Goal: Task Accomplishment & Management: Use online tool/utility

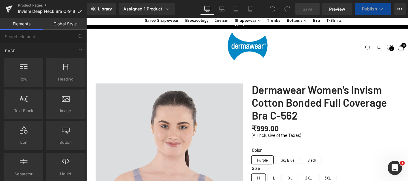
scroll to position [807, 0]
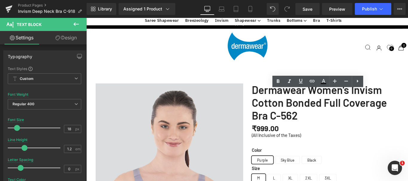
drag, startPoint x: 292, startPoint y: 160, endPoint x: 270, endPoint y: 158, distance: 22.2
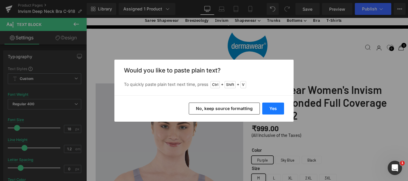
click at [272, 109] on button "Yes" at bounding box center [274, 109] width 22 height 12
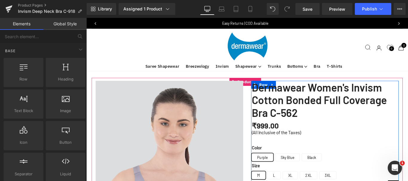
scroll to position [0, 0]
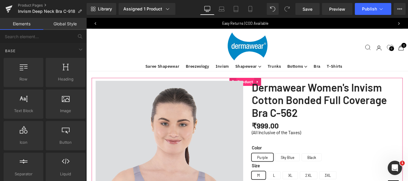
click at [264, 87] on span "Product" at bounding box center [265, 90] width 20 height 9
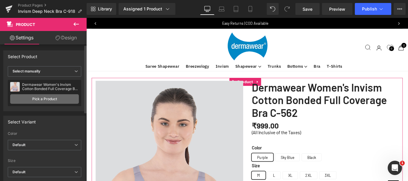
click at [34, 99] on link "Pick a Product" at bounding box center [44, 99] width 69 height 10
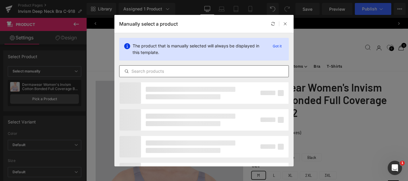
click at [180, 71] on input "text" at bounding box center [204, 71] width 169 height 7
type input "C-918"
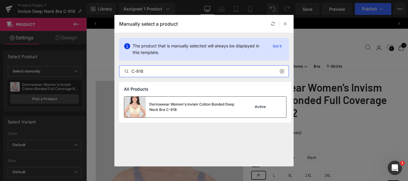
click at [162, 106] on div "Dermawear Women's Invism Cotton Bonded Deep Neck Bra C-918" at bounding box center [195, 107] width 90 height 11
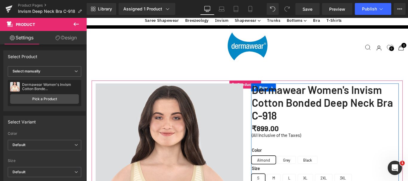
scroll to position [269, 0]
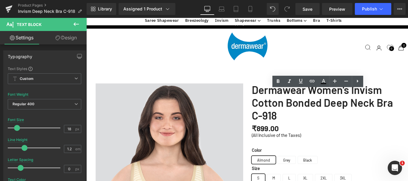
drag, startPoint x: 284, startPoint y: 102, endPoint x: 271, endPoint y: 102, distance: 12.9
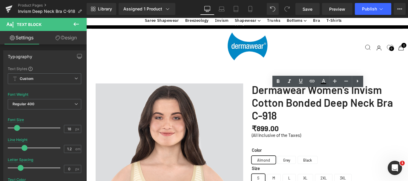
drag, startPoint x: 400, startPoint y: 108, endPoint x: 270, endPoint y: 109, distance: 129.8
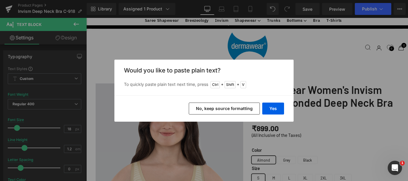
click at [242, 110] on button "No, keep source formatting" at bounding box center [224, 109] width 71 height 12
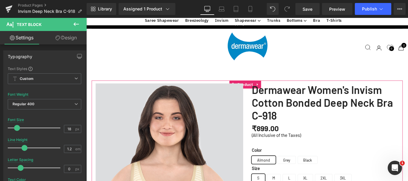
scroll to position [299, 0]
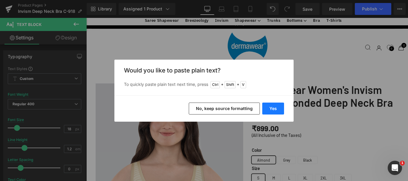
click at [274, 108] on button "Yes" at bounding box center [274, 109] width 22 height 12
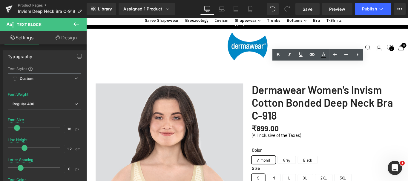
drag, startPoint x: 409, startPoint y: 100, endPoint x: 271, endPoint y: 100, distance: 138.4
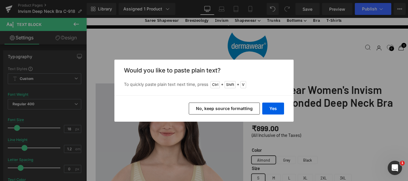
click at [231, 112] on button "No, keep source formatting" at bounding box center [224, 109] width 71 height 12
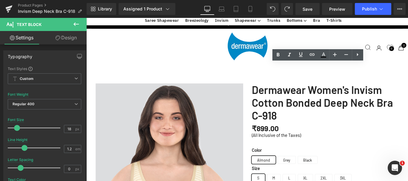
drag, startPoint x: 414, startPoint y: 98, endPoint x: 270, endPoint y: 98, distance: 144.4
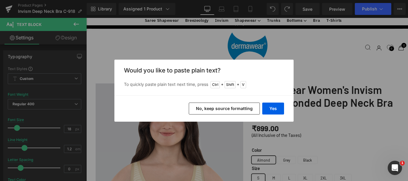
click at [232, 107] on button "No, keep source formatting" at bounding box center [224, 109] width 71 height 12
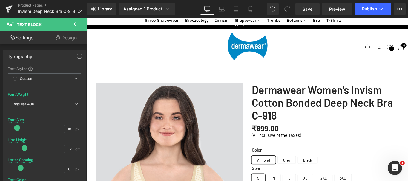
drag, startPoint x: 368, startPoint y: 99, endPoint x: 375, endPoint y: 98, distance: 7.2
click at [307, 9] on span "Save" at bounding box center [308, 9] width 10 height 6
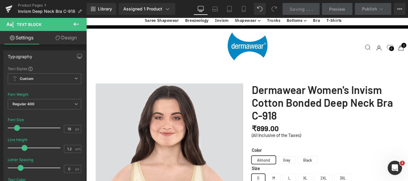
scroll to position [419, 0]
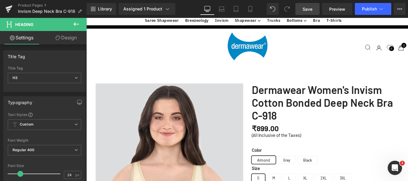
drag, startPoint x: 289, startPoint y: 45, endPoint x: 330, endPoint y: 45, distance: 40.7
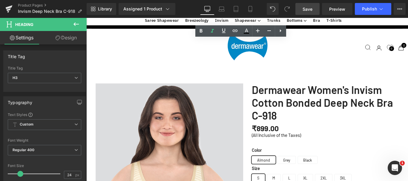
drag, startPoint x: 329, startPoint y: 46, endPoint x: 289, endPoint y: 46, distance: 40.4
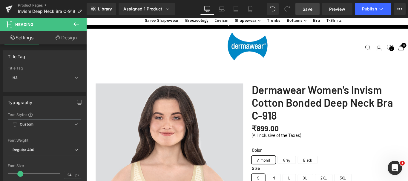
click at [309, 8] on span "Save" at bounding box center [308, 9] width 10 height 6
click at [307, 8] on span "Save" at bounding box center [308, 9] width 10 height 6
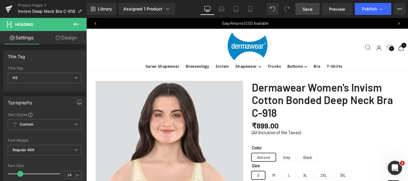
scroll to position [0, 0]
click at [307, 9] on span "Save" at bounding box center [308, 9] width 10 height 6
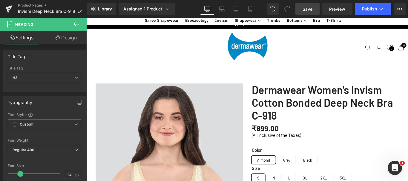
scroll to position [150, 0]
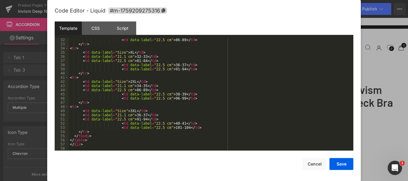
scroll to position [130, 0]
click at [341, 164] on button "Save" at bounding box center [342, 164] width 24 height 12
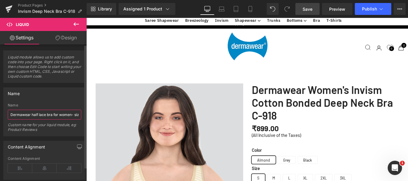
click at [32, 115] on input "Dermawear half lace bra for women- size chart" at bounding box center [45, 115] width 74 height 10
drag, startPoint x: 31, startPoint y: 115, endPoint x: 43, endPoint y: 116, distance: 12.1
click at [43, 116] on input "Dermawear half lace bra for women- size chart" at bounding box center [45, 115] width 74 height 10
click at [35, 115] on input "Dermawear half lace bra for women- size chart" at bounding box center [45, 115] width 74 height 10
drag, startPoint x: 32, startPoint y: 115, endPoint x: 0, endPoint y: 115, distance: 32.0
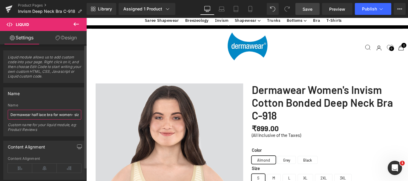
click at [0, 115] on div "Name Dermawear half lace bra for women- size chart Name Dermawear half lace bra…" at bounding box center [44, 110] width 89 height 54
drag, startPoint x: 26, startPoint y: 115, endPoint x: 8, endPoint y: 114, distance: 18.0
click at [8, 114] on input "half lace bra for women- size chart" at bounding box center [45, 115] width 74 height 10
type input "Invism Deep Neck bra for women- size chart"
click at [84, 121] on div "Name Dermawear half lace bra for women- size chart Name Invism Deep Neck bra fo…" at bounding box center [44, 110] width 89 height 54
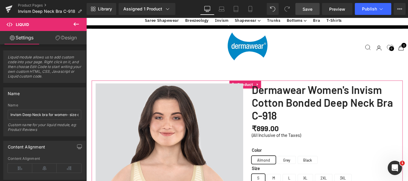
scroll to position [299, 0]
click at [305, 8] on span "Save" at bounding box center [308, 9] width 10 height 6
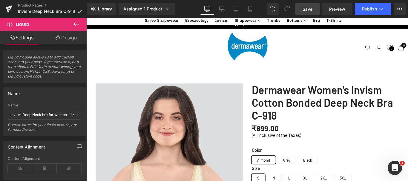
click at [308, 8] on span "Save" at bounding box center [308, 9] width 10 height 6
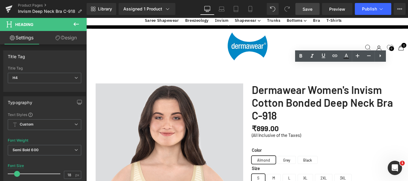
drag, startPoint x: 343, startPoint y: 77, endPoint x: 390, endPoint y: 74, distance: 47.0
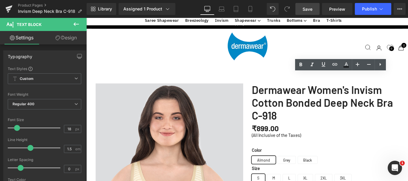
drag, startPoint x: 428, startPoint y: 92, endPoint x: 329, endPoint y: 87, distance: 98.5
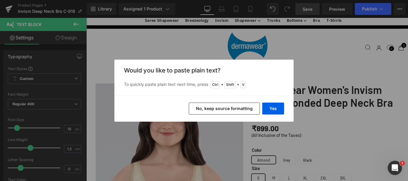
click at [225, 109] on button "No, keep source formatting" at bounding box center [224, 109] width 71 height 12
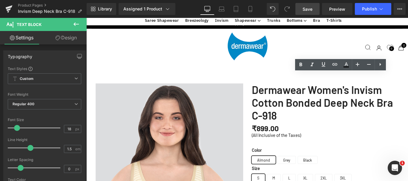
drag, startPoint x: 372, startPoint y: 91, endPoint x: 396, endPoint y: 91, distance: 24.2
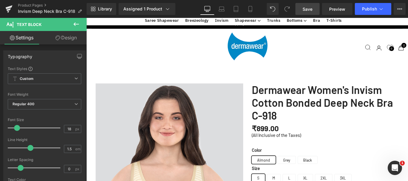
drag, startPoint x: 400, startPoint y: 100, endPoint x: 336, endPoint y: 84, distance: 66.4
copy p "Distributes weight evenly to prevent shoulder digging or slipping, enhancing ov…"
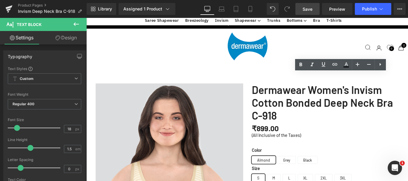
drag, startPoint x: 398, startPoint y: 101, endPoint x: 336, endPoint y: 87, distance: 63.5
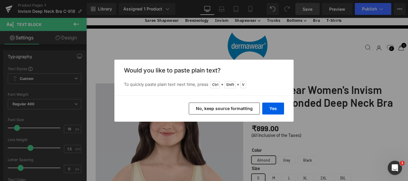
click at [247, 108] on button "No, keep source formatting" at bounding box center [224, 109] width 71 height 12
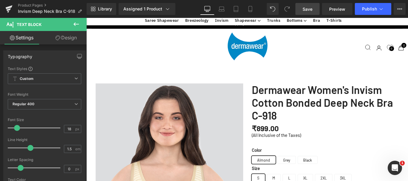
scroll to position [718, 0]
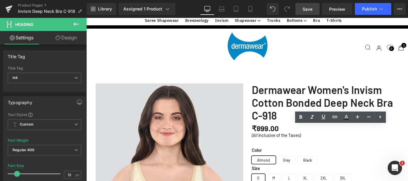
drag, startPoint x: 402, startPoint y: 144, endPoint x: 351, endPoint y: 145, distance: 51.4
paste div
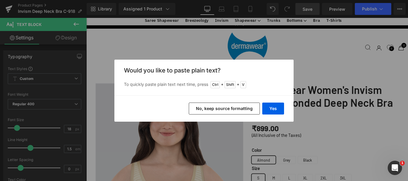
click at [221, 112] on button "No, keep source formatting" at bounding box center [224, 109] width 71 height 12
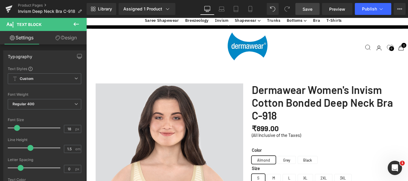
scroll to position [777, 0]
click at [310, 9] on span "Save" at bounding box center [308, 9] width 10 height 6
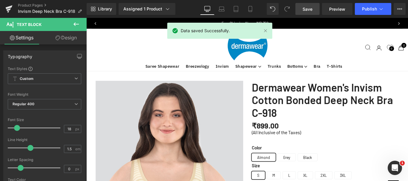
scroll to position [0, 0]
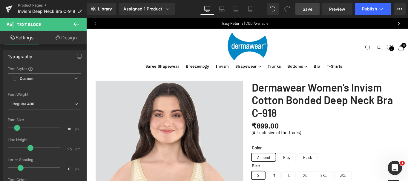
click at [310, 9] on span "Save" at bounding box center [308, 9] width 10 height 6
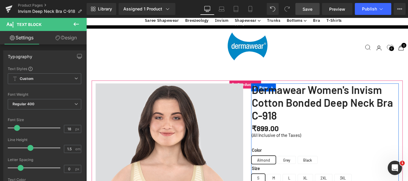
scroll to position [389, 0]
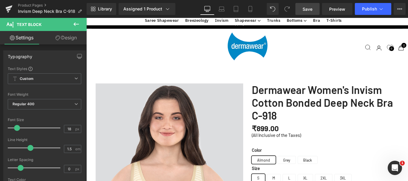
drag, startPoint x: 310, startPoint y: 7, endPoint x: 254, endPoint y: 17, distance: 57.7
click at [310, 7] on span "Save" at bounding box center [308, 9] width 10 height 6
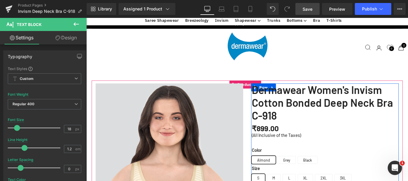
drag, startPoint x: 349, startPoint y: 95, endPoint x: 271, endPoint y: 93, distance: 78.4
copy b "Seamless Silicone-Infused Design"
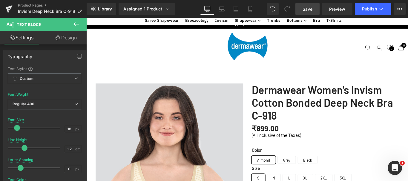
scroll to position [777, 0]
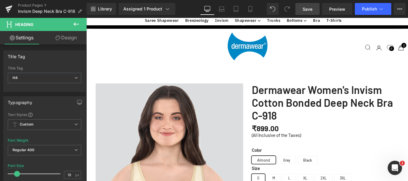
drag, startPoint x: 335, startPoint y: 84, endPoint x: 400, endPoint y: 82, distance: 65.5
copy b "Skin-Friendly, Hypoallergenic Fabric"
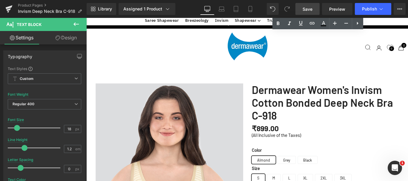
scroll to position [359, 0]
drag, startPoint x: 349, startPoint y: 95, endPoint x: 272, endPoint y: 95, distance: 77.1
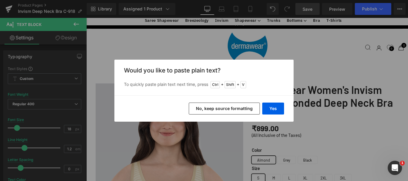
click at [231, 106] on button "No, keep source formatting" at bounding box center [224, 109] width 71 height 12
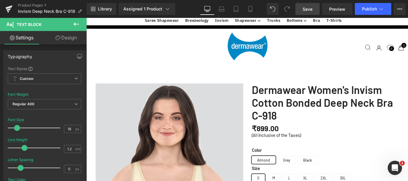
scroll to position [777, 0]
drag, startPoint x: 327, startPoint y: 102, endPoint x: 393, endPoint y: 111, distance: 66.4
copy p "Gentle on sensitive skin, minimizing the risk of irritation"
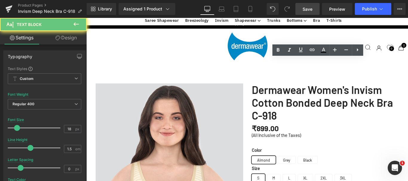
scroll to position [329, 0]
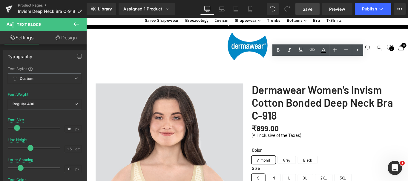
drag, startPoint x: 423, startPoint y: 131, endPoint x: 427, endPoint y: 131, distance: 4.5
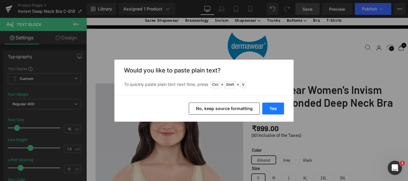
click at [272, 108] on button "Yes" at bounding box center [274, 109] width 22 height 12
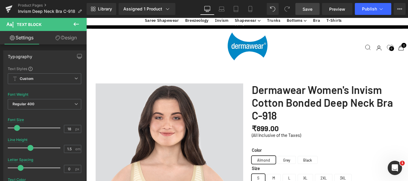
scroll to position [718, 0]
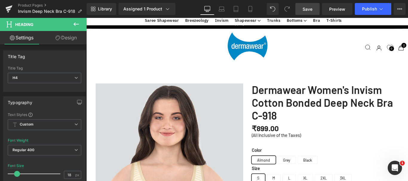
scroll to position [329, 0]
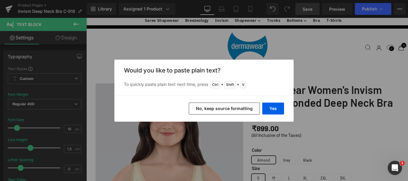
click at [232, 109] on button "No, keep source formatting" at bounding box center [224, 109] width 71 height 12
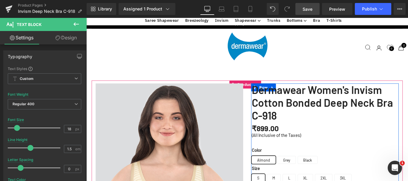
drag, startPoint x: 398, startPoint y: 132, endPoint x: 271, endPoint y: 132, distance: 127.4
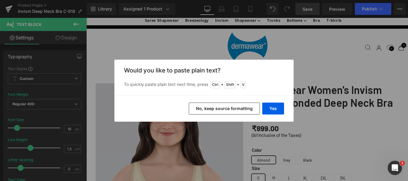
click at [218, 110] on button "No, keep source formatting" at bounding box center [224, 109] width 71 height 12
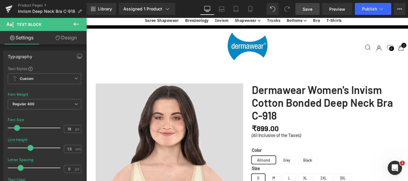
scroll to position [718, 0]
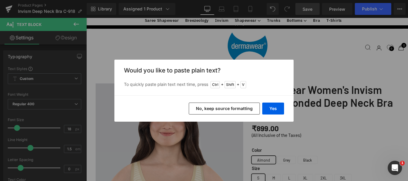
click at [219, 110] on button "No, keep source formatting" at bounding box center [224, 109] width 71 height 12
click at [308, 9] on span "Save" at bounding box center [308, 9] width 10 height 6
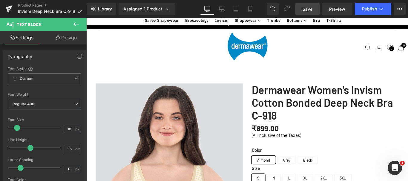
scroll to position [179, 0]
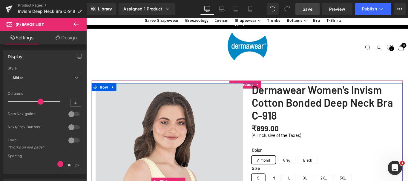
scroll to position [150, 0]
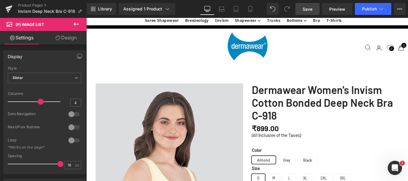
drag, startPoint x: 311, startPoint y: 7, endPoint x: 263, endPoint y: 70, distance: 79.3
click at [311, 7] on span "Save" at bounding box center [308, 9] width 10 height 6
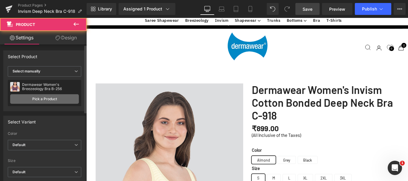
click at [58, 98] on link "Pick a Product" at bounding box center [44, 99] width 69 height 10
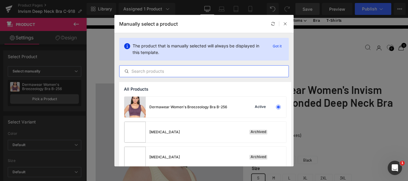
click at [143, 71] on input "text" at bounding box center [204, 71] width 169 height 7
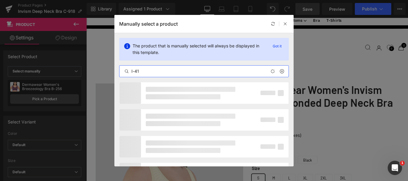
type input "I-411"
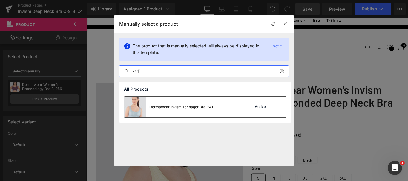
click at [236, 106] on div "Dermawear Invism Teenager Bra I-411 Active" at bounding box center [205, 107] width 162 height 21
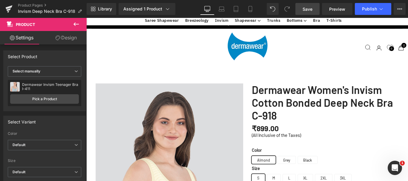
scroll to position [1157, 0]
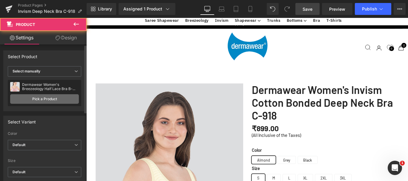
click at [42, 100] on link "Pick a Product" at bounding box center [44, 99] width 69 height 10
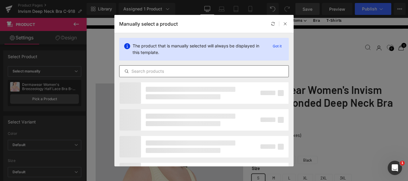
click at [163, 72] on input "text" at bounding box center [204, 71] width 169 height 7
type input "I-555"
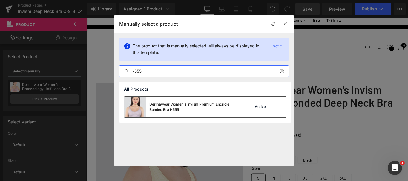
click at [201, 107] on div "Dermawear Women's Invism Premium Encircle Bonded Bra I-555" at bounding box center [195, 107] width 90 height 11
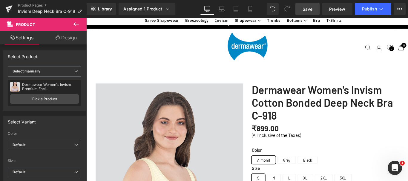
scroll to position [1307, 0]
drag, startPoint x: 308, startPoint y: 10, endPoint x: 241, endPoint y: 8, distance: 67.0
click at [308, 10] on span "Save" at bounding box center [308, 9] width 10 height 6
click at [310, 10] on span "Save" at bounding box center [308, 9] width 10 height 6
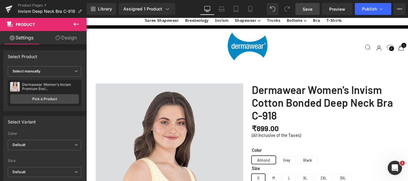
scroll to position [1337, 0]
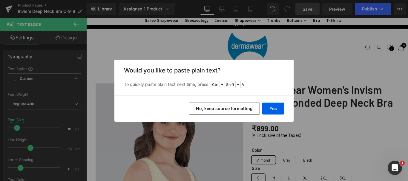
click at [209, 109] on button "No, keep source formatting" at bounding box center [224, 109] width 71 height 12
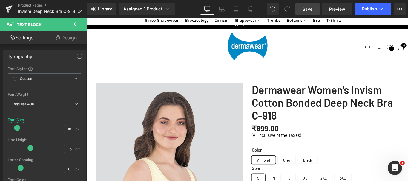
click at [86, 18] on span "comfort" at bounding box center [86, 18] width 0 height 0
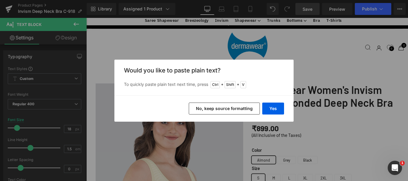
click at [225, 109] on button "No, keep source formatting" at bounding box center [224, 109] width 71 height 12
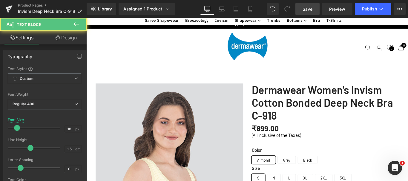
drag, startPoint x: 131, startPoint y: 75, endPoint x: 165, endPoint y: 74, distance: 33.8
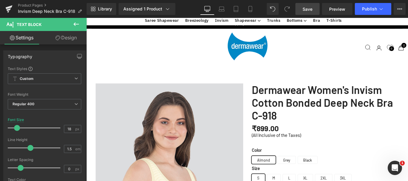
click at [306, 10] on span "Save" at bounding box center [308, 9] width 10 height 6
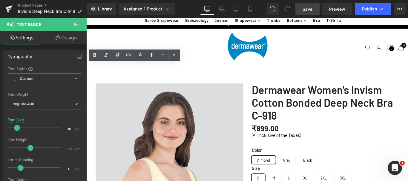
copy div "Designed for teenager, this stitch-free, Freecut fabric bra offers gentle suppo…"
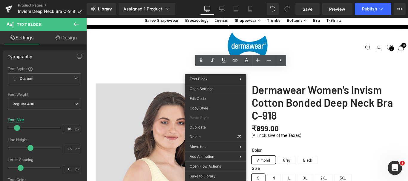
copy div "Wire-free bonded cotton bra with Encircle side support panels for natural shapi…"
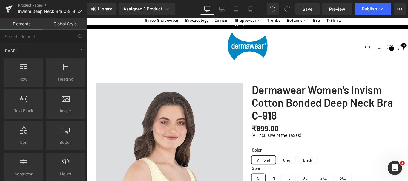
scroll to position [1307, 0]
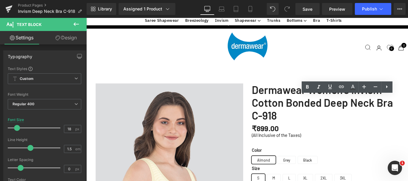
copy div "Wire-free, silicone-infused fabric for comfort, with a racerback that supports …"
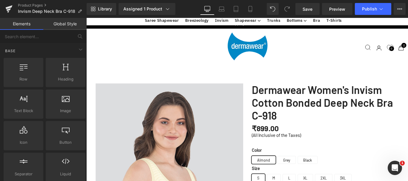
scroll to position [1277, 0]
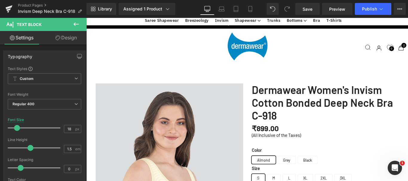
drag, startPoint x: 363, startPoint y: 141, endPoint x: 340, endPoint y: 141, distance: 22.7
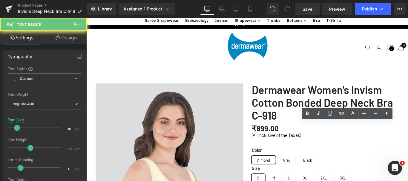
drag, startPoint x: 357, startPoint y: 158, endPoint x: 340, endPoint y: 143, distance: 22.7
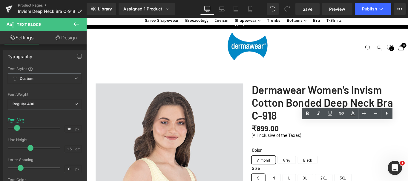
copy div "Silicone-infused fabric for comfort, with a racerback that supports posture"
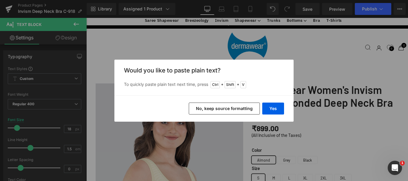
click at [236, 112] on button "No, keep source formatting" at bounding box center [224, 109] width 71 height 12
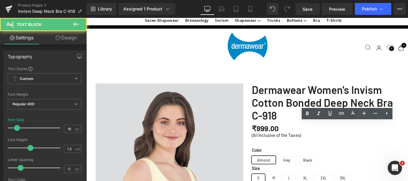
drag, startPoint x: 401, startPoint y: 141, endPoint x: 427, endPoint y: 142, distance: 25.7
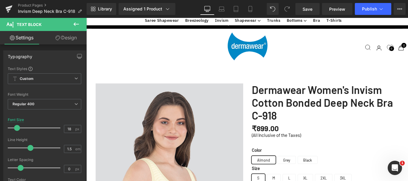
drag, startPoint x: 391, startPoint y: 150, endPoint x: 357, endPoint y: 158, distance: 35.1
click at [310, 9] on span "Save" at bounding box center [308, 9] width 10 height 6
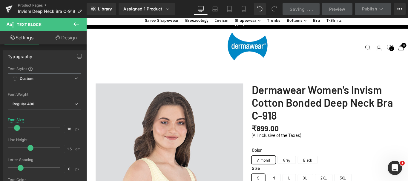
scroll to position [1307, 0]
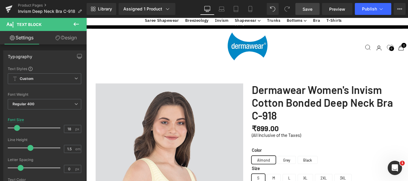
drag, startPoint x: 406, startPoint y: 128, endPoint x: 337, endPoint y: 113, distance: 71.0
copy div "Silicone-infused fabric for comfort, with racerback design — perfect for active…"
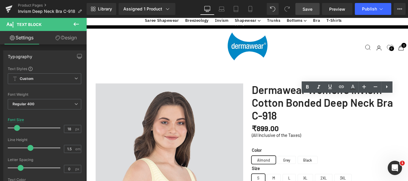
click at [309, 9] on span "Save" at bounding box center [308, 9] width 10 height 6
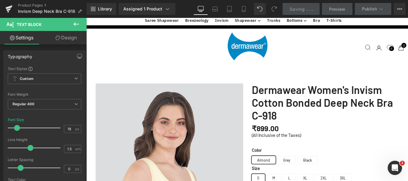
scroll to position [0, 0]
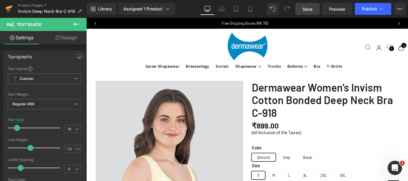
click at [10, 9] on icon at bounding box center [9, 9] width 4 height 3
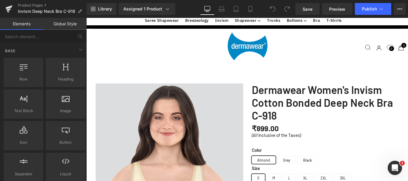
scroll to position [1047, 0]
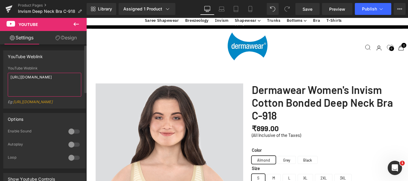
click at [44, 80] on textarea "https://www.youtube.com/watch?v=x5KC3yU3420" at bounding box center [45, 85] width 74 height 24
paste textarea "6RTSFz9FjZA"
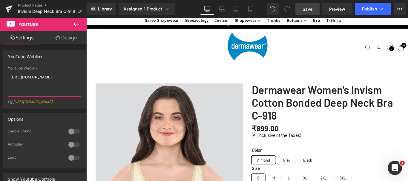
type textarea "https://www.youtube.com/watch?v=6RTSFz9FjZA"
click at [308, 9] on span "Save" at bounding box center [308, 9] width 10 height 6
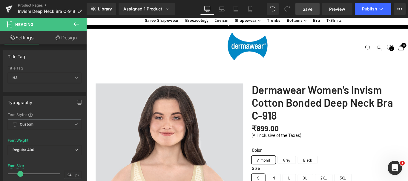
drag, startPoint x: 150, startPoint y: 76, endPoint x: 377, endPoint y: 74, distance: 226.7
paste div
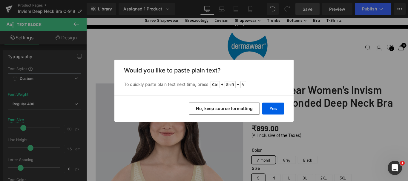
click at [236, 109] on button "No, keep source formatting" at bounding box center [224, 109] width 71 height 12
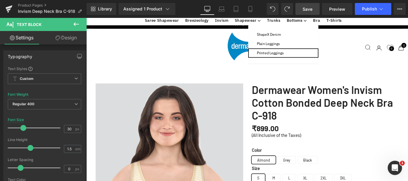
click at [269, 62] on link "Printed Leggings" at bounding box center [308, 57] width 79 height 10
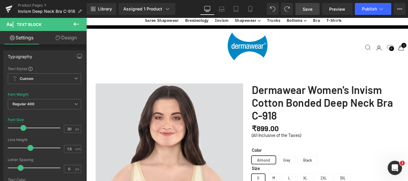
click at [308, 10] on span "Save" at bounding box center [308, 9] width 10 height 6
click at [305, 10] on span "Save" at bounding box center [308, 9] width 10 height 6
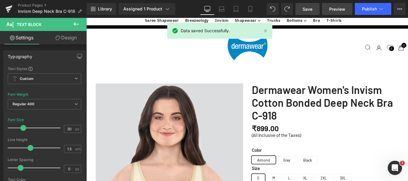
click at [337, 9] on span "Preview" at bounding box center [338, 9] width 16 height 6
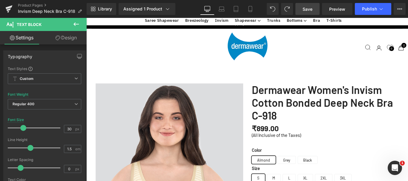
scroll to position [299, 0]
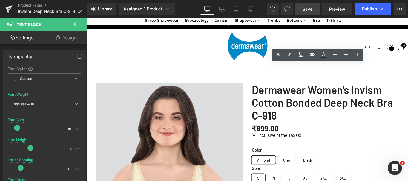
drag, startPoint x: 344, startPoint y: 110, endPoint x: 270, endPoint y: 111, distance: 73.9
copy b "Non-Wired Under Bust Support"
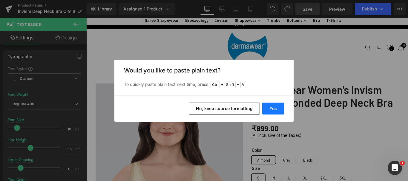
click at [274, 107] on button "Yes" at bounding box center [274, 109] width 22 height 12
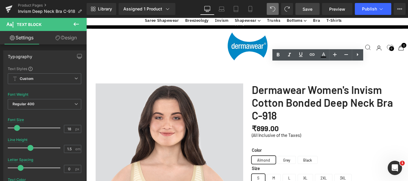
drag, startPoint x: 344, startPoint y: 111, endPoint x: 267, endPoint y: 111, distance: 76.5
copy b "Non-Wired Under Bust Support"
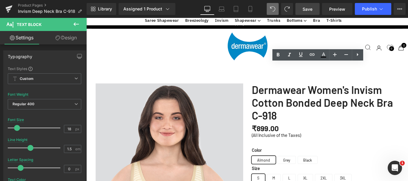
drag, startPoint x: 361, startPoint y: 131, endPoint x: 269, endPoint y: 131, distance: 91.8
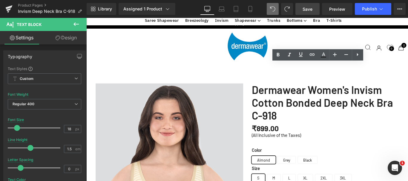
drag, startPoint x: 361, startPoint y: 131, endPoint x: 271, endPoint y: 131, distance: 90.3
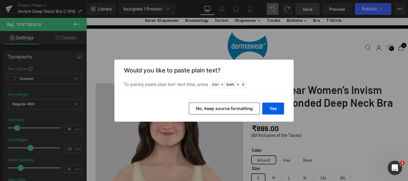
click at [236, 111] on button "No, keep source formatting" at bounding box center [224, 109] width 71 height 12
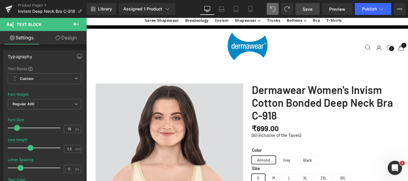
click at [307, 10] on span "Save" at bounding box center [308, 9] width 10 height 6
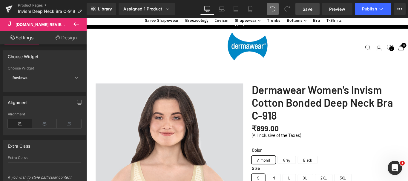
click at [309, 6] on span "Save" at bounding box center [308, 9] width 10 height 6
click at [305, 10] on span "Save" at bounding box center [308, 9] width 10 height 6
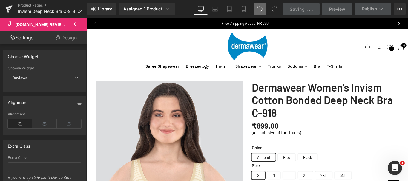
scroll to position [0, 0]
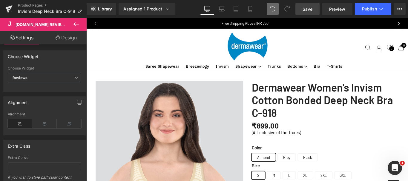
drag, startPoint x: 306, startPoint y: 8, endPoint x: 271, endPoint y: 28, distance: 40.3
click at [306, 8] on span "Save" at bounding box center [308, 9] width 10 height 6
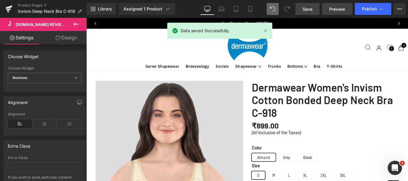
drag, startPoint x: 336, startPoint y: 8, endPoint x: 332, endPoint y: 13, distance: 6.0
click at [336, 7] on span "Preview" at bounding box center [338, 9] width 16 height 6
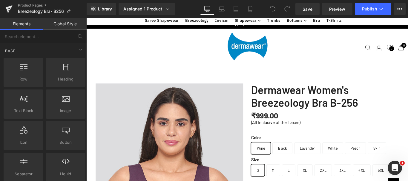
scroll to position [1088, 0]
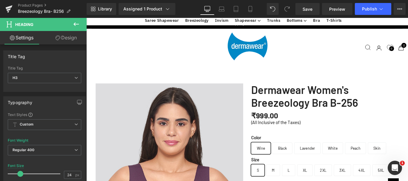
scroll to position [784, 0]
click at [8, 9] on icon at bounding box center [8, 8] width 7 height 15
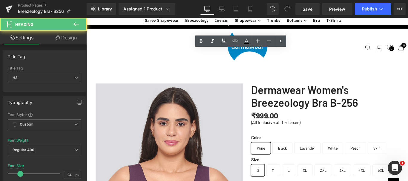
scroll to position [1083, 0]
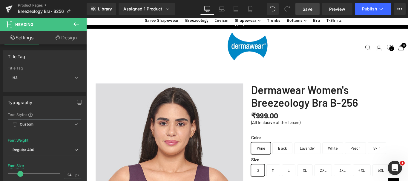
click at [310, 9] on span "Save" at bounding box center [308, 9] width 10 height 6
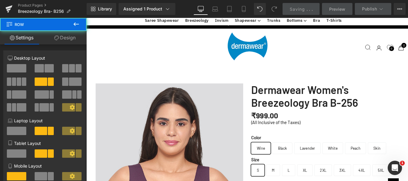
scroll to position [186, 0]
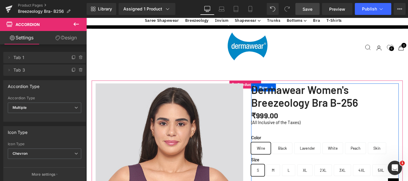
scroll to position [179, 0]
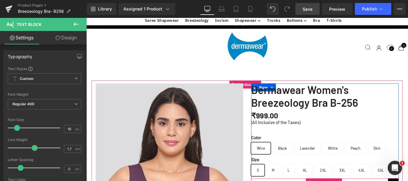
drag, startPoint x: 321, startPoint y: 92, endPoint x: 250, endPoint y: 19, distance: 101.5
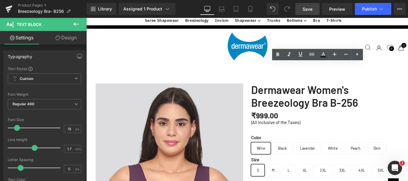
drag, startPoint x: 425, startPoint y: 100, endPoint x: 276, endPoint y: 76, distance: 151.7
copy div "Measurement Tip – Use a measuring tape, skip cloth sizes. First-Time User – Pic…"
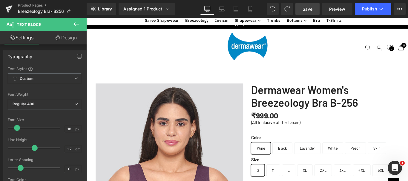
scroll to position [123, 0]
copy div "Measurement Tip – Use a measuring tape, skip cloth sizes. First-Time User – Pic…"
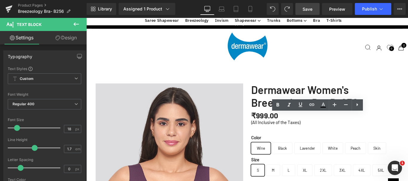
drag, startPoint x: 405, startPoint y: 147, endPoint x: 272, endPoint y: 141, distance: 133.5
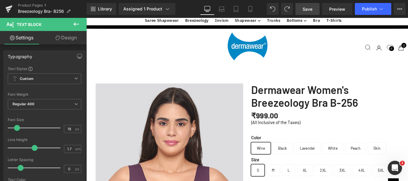
click at [307, 7] on span "Save" at bounding box center [308, 9] width 10 height 6
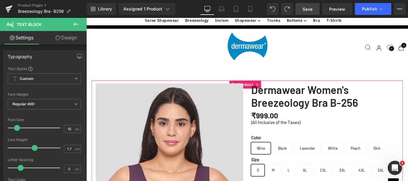
scroll to position [362, 0]
click at [309, 7] on span "Save" at bounding box center [308, 9] width 10 height 6
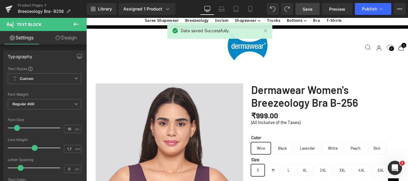
scroll to position [1435, 0]
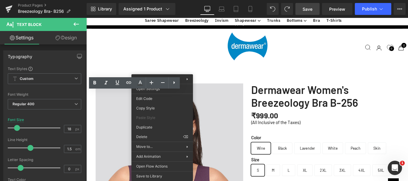
copy div "Non-wired under-bust support with a lace-front design and premium foam cups for…"
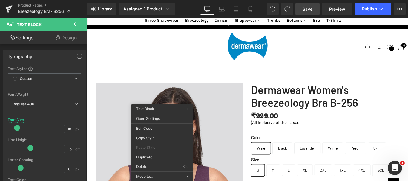
scroll to position [1405, 0]
click at [310, 11] on span "Save" at bounding box center [308, 9] width 10 height 6
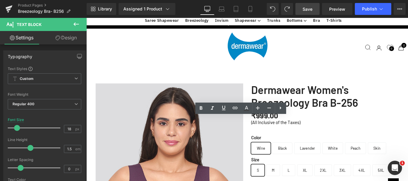
copy div "High-compression cotton-spandex shaper with 4D stretch for a smooth, slimming f…"
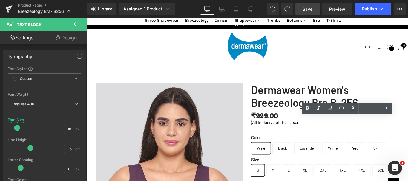
copy div "2-in-1 tummy and waist shaper that improves muscle tone and slims your waistlin…"
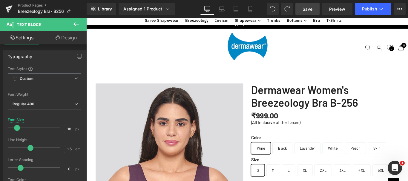
copy div "2-in-1 tummy and waist shaper that improves muscle tone and slims your waistlin…"
click at [309, 10] on span "Save" at bounding box center [308, 9] width 10 height 6
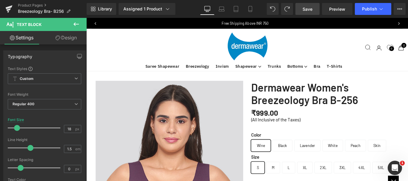
scroll to position [0, 0]
click at [307, 10] on span "Save" at bounding box center [308, 9] width 10 height 6
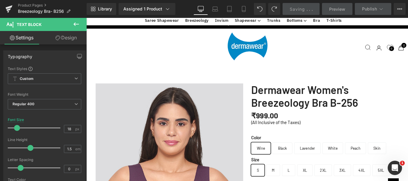
scroll to position [120, 0]
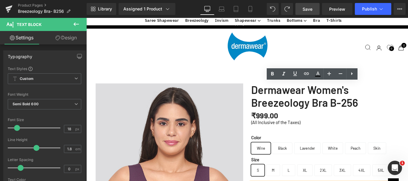
drag, startPoint x: 281, startPoint y: 96, endPoint x: 296, endPoint y: 97, distance: 15.3
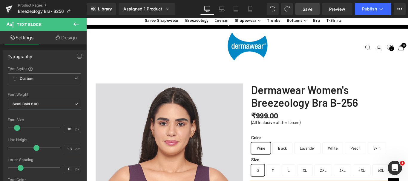
click at [309, 8] on span "Save" at bounding box center [308, 9] width 10 height 6
click at [308, 11] on span "Save" at bounding box center [308, 9] width 10 height 6
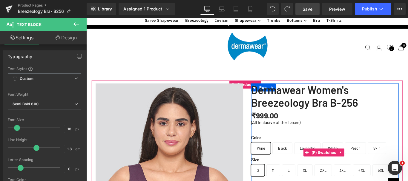
scroll to position [150, 0]
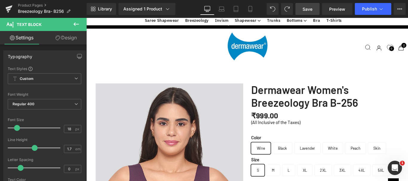
click at [306, 10] on span "Save" at bounding box center [308, 9] width 10 height 6
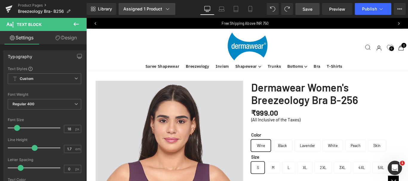
scroll to position [0, 0]
click at [3, 7] on link at bounding box center [9, 9] width 18 height 18
click at [10, 10] on icon at bounding box center [9, 9] width 4 height 3
click at [9, 9] on icon at bounding box center [9, 9] width 4 height 3
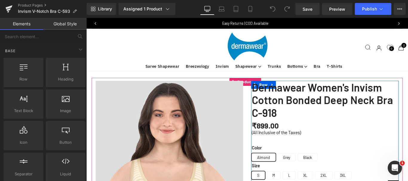
scroll to position [34, 0]
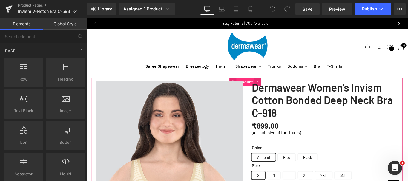
click at [266, 88] on span "Product" at bounding box center [265, 90] width 20 height 9
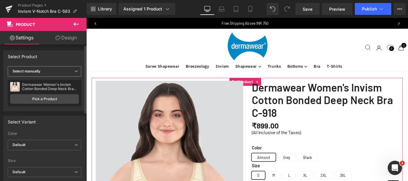
click at [74, 70] on icon at bounding box center [76, 72] width 4 height 4
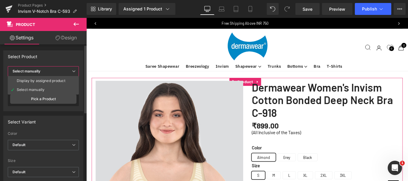
click at [72, 70] on icon at bounding box center [74, 72] width 4 height 4
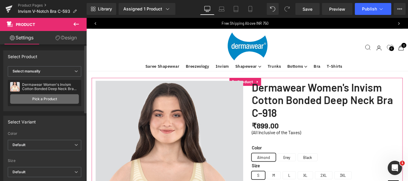
click at [53, 99] on link "Pick a Product" at bounding box center [44, 99] width 69 height 10
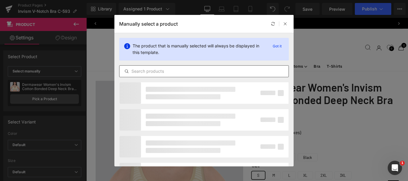
click at [161, 72] on input "text" at bounding box center [204, 71] width 169 height 7
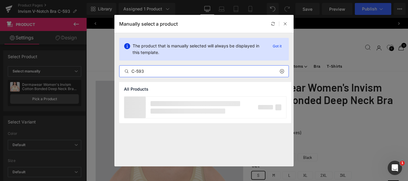
type input "C-593"
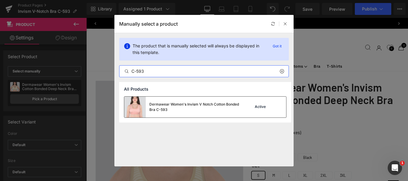
click at [203, 112] on div "Dermawear Women's Invism V Notch Cotton Bonded Bra C-593" at bounding box center [195, 107] width 90 height 11
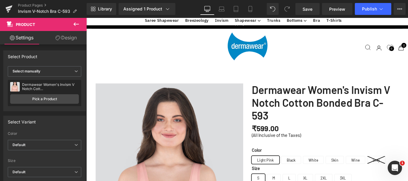
scroll to position [60, 0]
click at [308, 11] on span "Save" at bounding box center [308, 9] width 10 height 6
drag, startPoint x: 309, startPoint y: 11, endPoint x: 180, endPoint y: 75, distance: 144.2
click at [309, 11] on span "Save" at bounding box center [308, 9] width 10 height 6
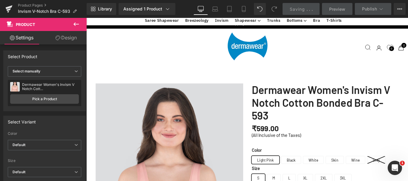
scroll to position [359, 0]
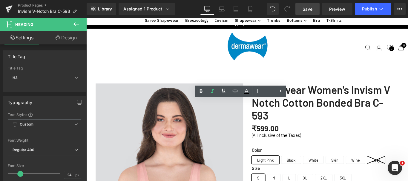
drag, startPoint x: 293, startPoint y: 113, endPoint x: 324, endPoint y: 114, distance: 31.1
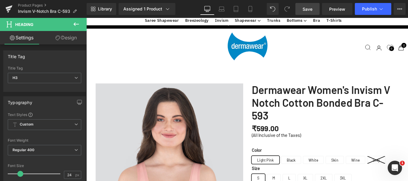
click at [306, 9] on span "Save" at bounding box center [308, 9] width 10 height 6
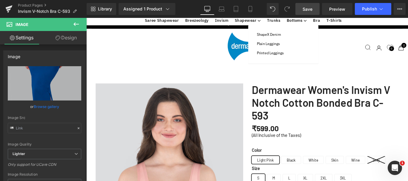
scroll to position [1286, 0]
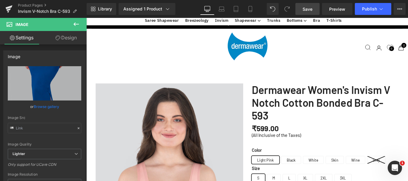
click at [309, 10] on span "Save" at bounding box center [308, 9] width 10 height 6
click at [309, 11] on span "Save" at bounding box center [308, 9] width 10 height 6
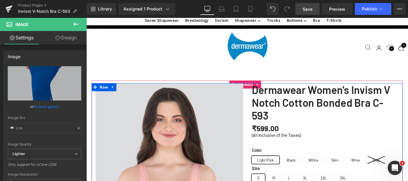
scroll to position [299, 0]
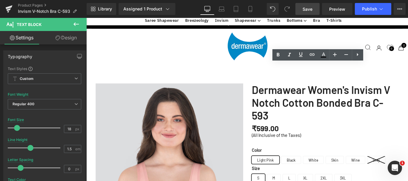
drag, startPoint x: 321, startPoint y: 73, endPoint x: 270, endPoint y: 72, distance: 50.5
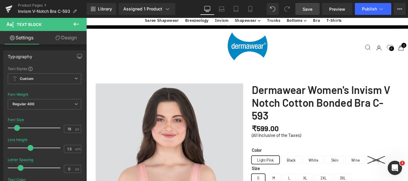
drag, startPoint x: 414, startPoint y: 80, endPoint x: 272, endPoint y: 79, distance: 142.9
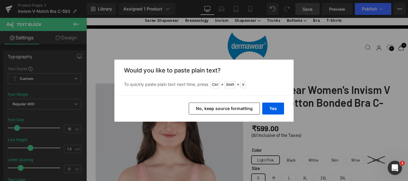
click at [220, 109] on button "No, keep source formatting" at bounding box center [224, 109] width 71 height 12
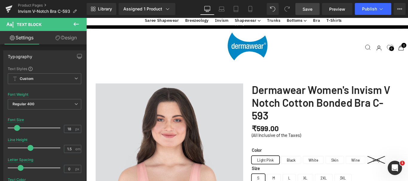
scroll to position [718, 0]
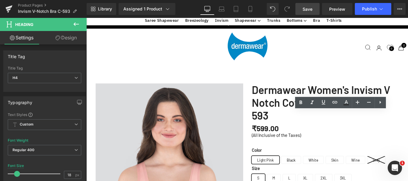
paste div
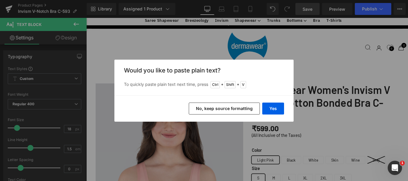
click at [247, 105] on button "No, keep source formatting" at bounding box center [224, 109] width 71 height 12
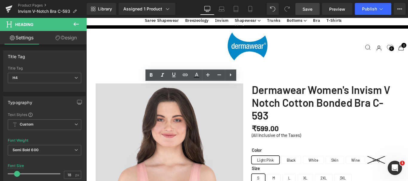
paste div
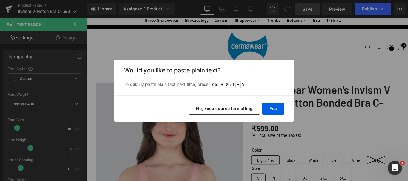
click at [240, 108] on button "No, keep source formatting" at bounding box center [224, 109] width 71 height 12
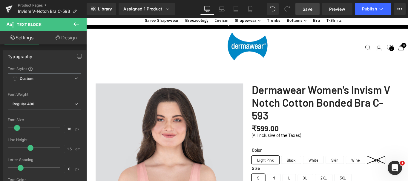
scroll to position [269, 0]
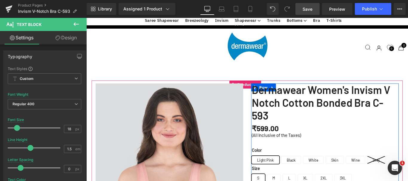
drag, startPoint x: 364, startPoint y: 122, endPoint x: 271, endPoint y: 121, distance: 93.0
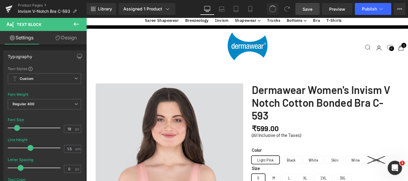
drag, startPoint x: 270, startPoint y: 168, endPoint x: 289, endPoint y: 176, distance: 20.7
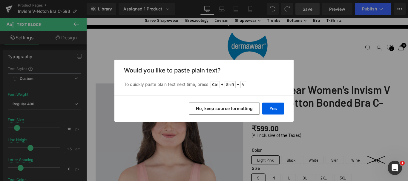
click at [215, 107] on button "No, keep source formatting" at bounding box center [224, 109] width 71 height 12
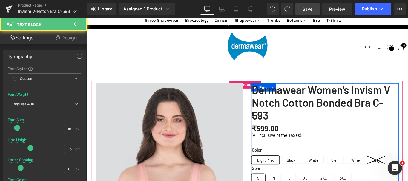
drag, startPoint x: 275, startPoint y: 169, endPoint x: 269, endPoint y: 169, distance: 5.7
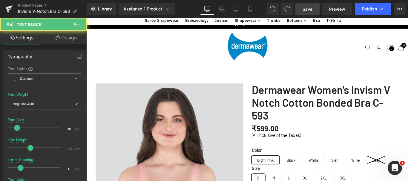
drag, startPoint x: 329, startPoint y: 168, endPoint x: 347, endPoint y: 168, distance: 18.5
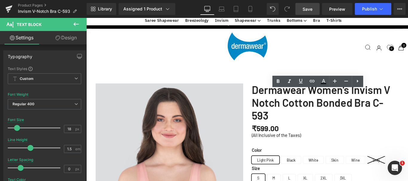
drag, startPoint x: 364, startPoint y: 122, endPoint x: 271, endPoint y: 121, distance: 93.3
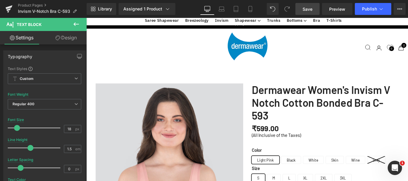
drag, startPoint x: 431, startPoint y: 128, endPoint x: 271, endPoint y: 127, distance: 160.0
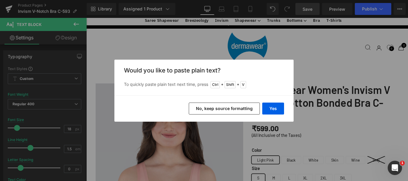
click at [242, 104] on button "No, keep source formatting" at bounding box center [224, 109] width 71 height 12
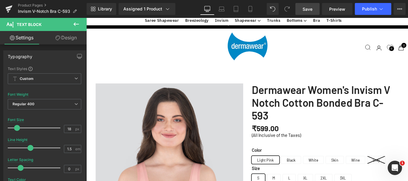
scroll to position [748, 0]
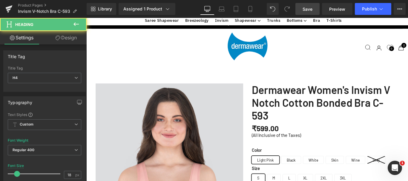
drag, startPoint x: 407, startPoint y: 91, endPoint x: 349, endPoint y: 93, distance: 57.8
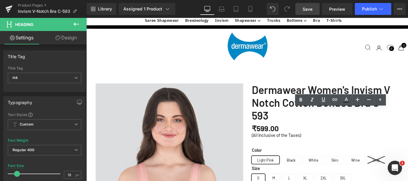
scroll to position [718, 0]
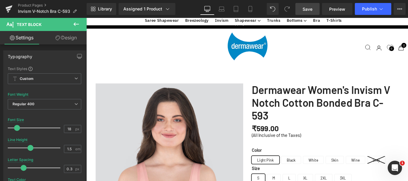
scroll to position [628, 0]
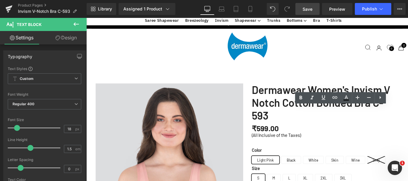
drag, startPoint x: 420, startPoint y: 129, endPoint x: 336, endPoint y: 123, distance: 84.0
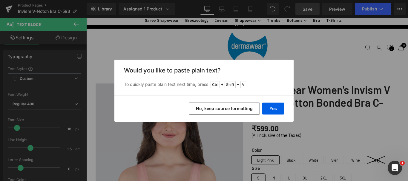
click at [215, 110] on button "No, keep source formatting" at bounding box center [224, 109] width 71 height 12
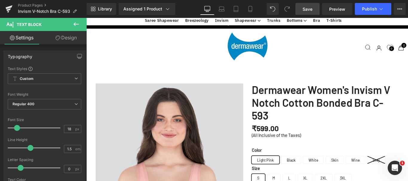
scroll to position [658, 0]
click at [315, 8] on link "Save" at bounding box center [308, 9] width 24 height 12
click at [305, 9] on span "Save" at bounding box center [308, 9] width 10 height 6
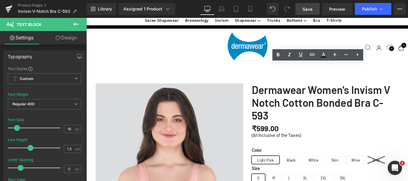
drag, startPoint x: 411, startPoint y: 118, endPoint x: 270, endPoint y: 117, distance: 140.2
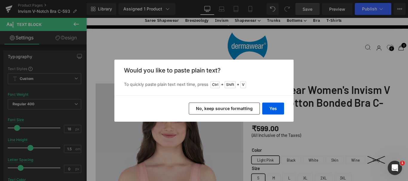
click at [237, 109] on button "No, keep source formatting" at bounding box center [224, 109] width 71 height 12
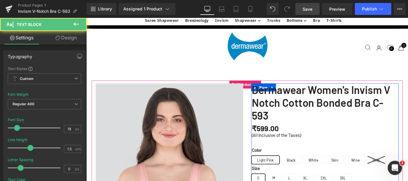
drag, startPoint x: 386, startPoint y: 118, endPoint x: 413, endPoint y: 118, distance: 26.9
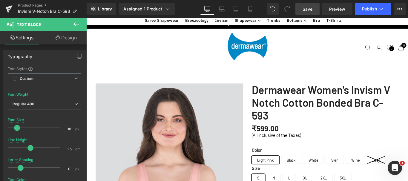
click at [304, 9] on span "Save" at bounding box center [308, 9] width 10 height 6
click at [309, 8] on span "Save" at bounding box center [308, 9] width 10 height 6
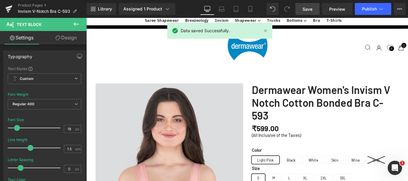
scroll to position [718, 0]
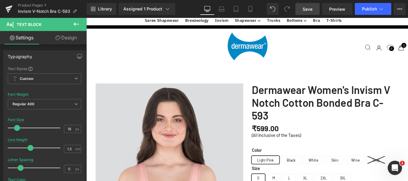
drag, startPoint x: 309, startPoint y: 10, endPoint x: 237, endPoint y: 114, distance: 126.7
click at [309, 10] on span "Save" at bounding box center [308, 9] width 10 height 6
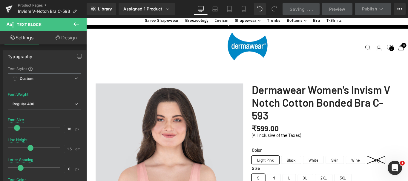
scroll to position [150, 0]
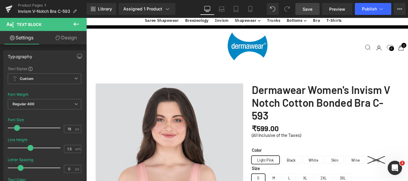
click at [307, 8] on span "Save" at bounding box center [308, 9] width 10 height 6
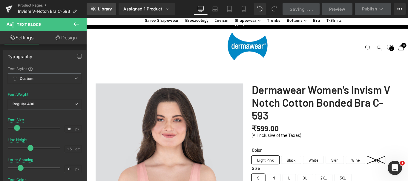
scroll to position [0, 0]
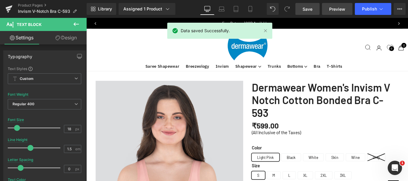
click at [343, 9] on span "Preview" at bounding box center [338, 9] width 16 height 6
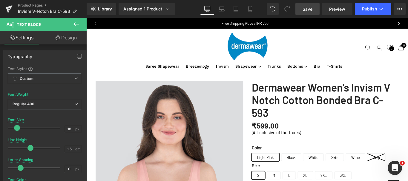
drag, startPoint x: 305, startPoint y: 8, endPoint x: 318, endPoint y: 70, distance: 62.5
click at [305, 8] on span "Save" at bounding box center [308, 9] width 10 height 6
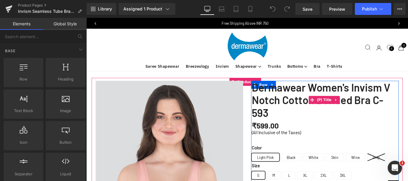
scroll to position [30, 0]
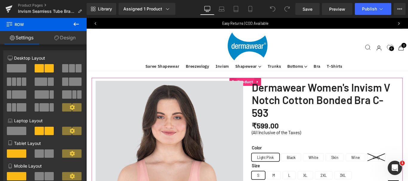
click at [264, 86] on span "Product" at bounding box center [265, 90] width 20 height 9
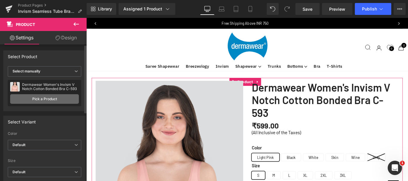
click at [38, 100] on link "Pick a Product" at bounding box center [44, 99] width 69 height 10
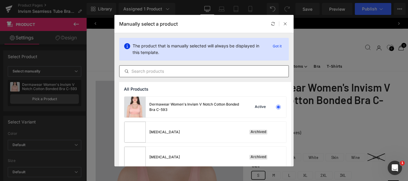
click at [146, 73] on input "text" at bounding box center [204, 71] width 169 height 7
paste input "Please write features and its benefits for the below given product. I will prov…"
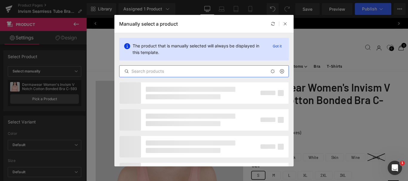
type input "Please write features and its benefits for the below given product. I will prov…"
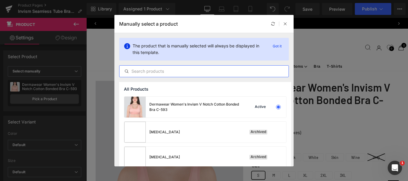
click at [146, 73] on input "text" at bounding box center [204, 71] width 169 height 7
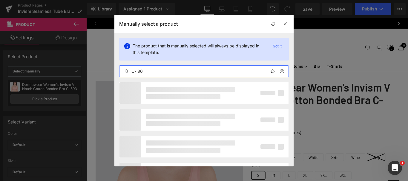
type input "C- 864"
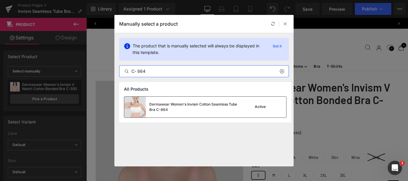
click at [194, 111] on div "Dermawear Women's Invism Cotton Seamless Tube Bra C-864" at bounding box center [195, 107] width 90 height 11
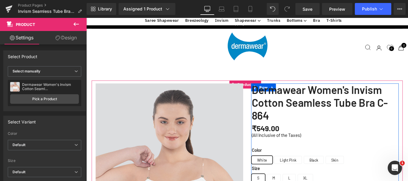
scroll to position [299, 0]
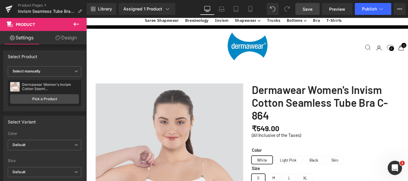
click at [309, 6] on span "Save" at bounding box center [308, 9] width 10 height 6
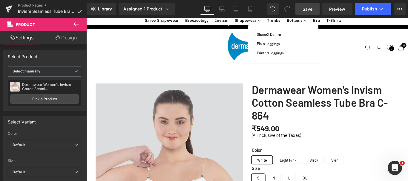
click at [306, 10] on span "Save" at bounding box center [308, 9] width 10 height 6
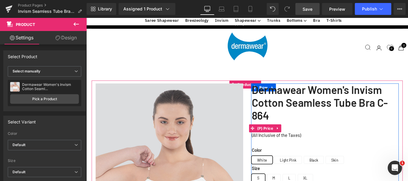
scroll to position [150, 0]
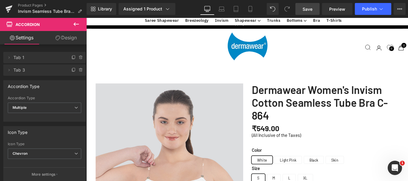
scroll to position [329, 0]
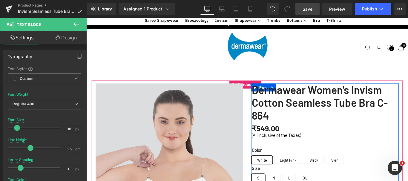
drag, startPoint x: 329, startPoint y: 108, endPoint x: 371, endPoint y: 108, distance: 42.5
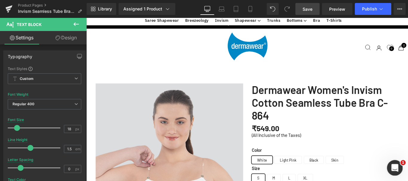
scroll to position [322, 0]
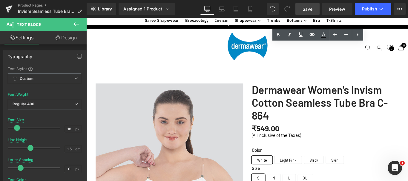
drag, startPoint x: 299, startPoint y: 116, endPoint x: 327, endPoint y: 115, distance: 27.8
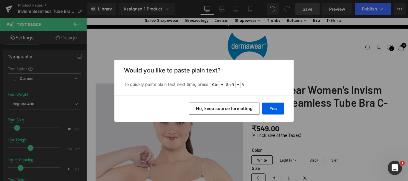
click at [221, 109] on button "No, keep source formatting" at bounding box center [224, 109] width 71 height 12
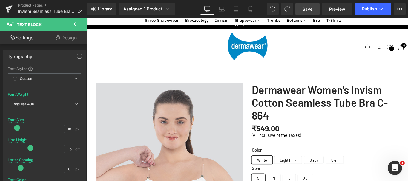
drag, startPoint x: 391, startPoint y: 115, endPoint x: 286, endPoint y: 121, distance: 104.8
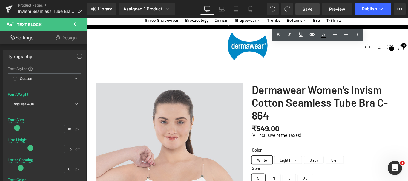
copy p "Breathable, and allowing air circulation skin-friendly keeping your cool for ex…"
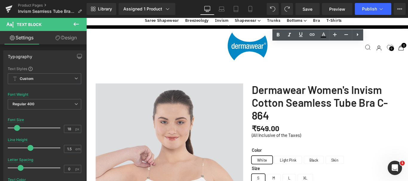
copy p "Breathable, and allowing air circulation skin-friendly keeping your cool for ex…"
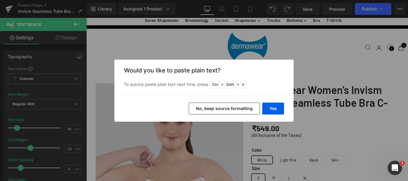
click at [242, 106] on button "No, keep source formatting" at bounding box center [224, 109] width 71 height 12
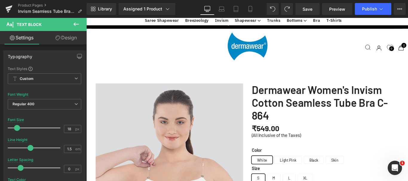
drag, startPoint x: 379, startPoint y: 115, endPoint x: 415, endPoint y: 121, distance: 36.6
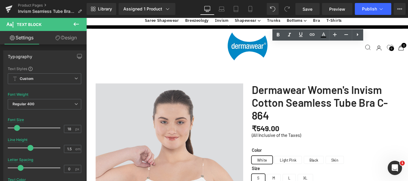
drag, startPoint x: 270, startPoint y: 94, endPoint x: 405, endPoint y: 93, distance: 134.9
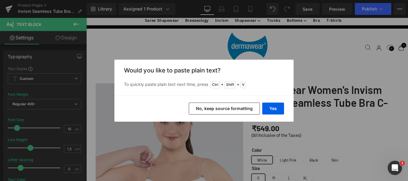
click at [231, 105] on button "No, keep source formatting" at bounding box center [224, 109] width 71 height 12
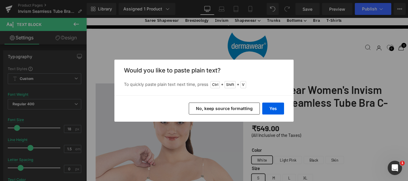
click at [249, 111] on button "No, keep source formatting" at bounding box center [224, 109] width 71 height 12
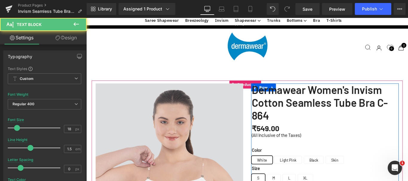
drag, startPoint x: 270, startPoint y: 89, endPoint x: 323, endPoint y: 28, distance: 80.8
copy div "Wire Free Design Support for a natural, flexible fit that moves with you, witho…"
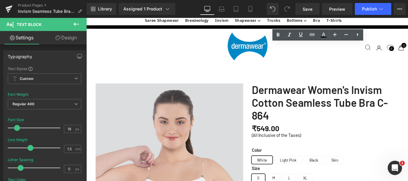
drag, startPoint x: 321, startPoint y: 94, endPoint x: 338, endPoint y: 92, distance: 16.8
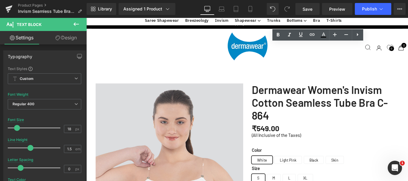
drag, startPoint x: 302, startPoint y: 95, endPoint x: 271, endPoint y: 95, distance: 31.1
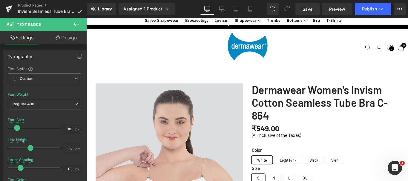
click at [306, 10] on span "Save" at bounding box center [308, 9] width 10 height 6
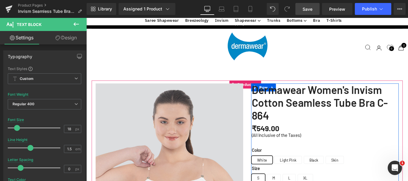
drag, startPoint x: 328, startPoint y: 48, endPoint x: 273, endPoint y: 49, distance: 55.0
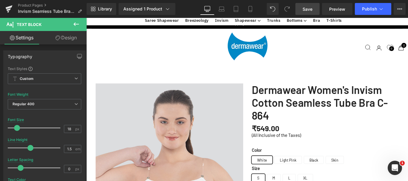
drag, startPoint x: 396, startPoint y: 56, endPoint x: 271, endPoint y: 57, distance: 125.0
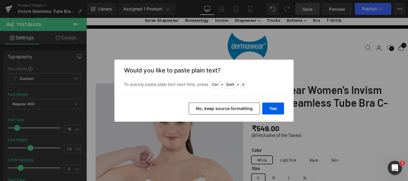
click at [224, 108] on button "No, keep source formatting" at bounding box center [224, 109] width 71 height 12
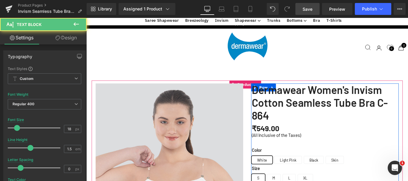
drag, startPoint x: 325, startPoint y: 68, endPoint x: 272, endPoint y: 70, distance: 53.3
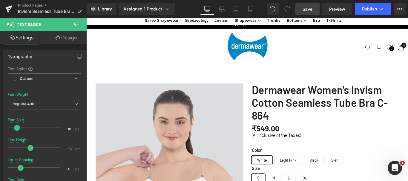
drag, startPoint x: 428, startPoint y: 76, endPoint x: 270, endPoint y: 74, distance: 157.6
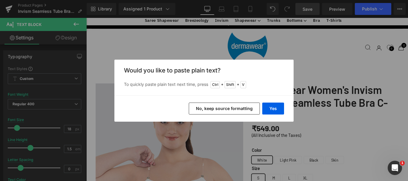
click at [244, 109] on button "No, keep source formatting" at bounding box center [224, 109] width 71 height 12
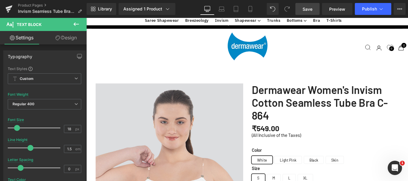
click at [303, 7] on span "Save" at bounding box center [308, 9] width 10 height 6
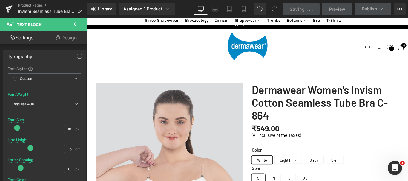
scroll to position [681, 0]
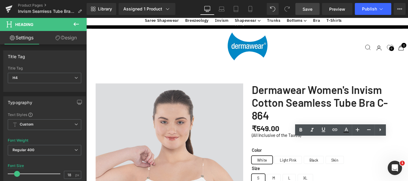
paste div
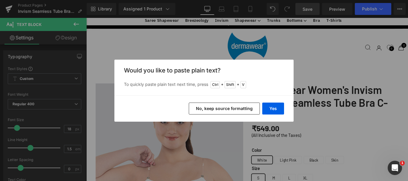
click at [237, 108] on button "No, keep source formatting" at bounding box center [224, 109] width 71 height 12
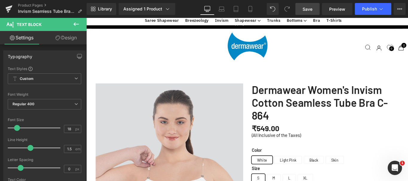
drag, startPoint x: 376, startPoint y: 183, endPoint x: 401, endPoint y: 183, distance: 24.8
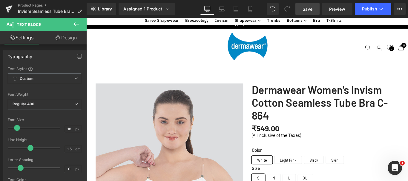
drag, startPoint x: 382, startPoint y: 175, endPoint x: 331, endPoint y: 168, distance: 51.7
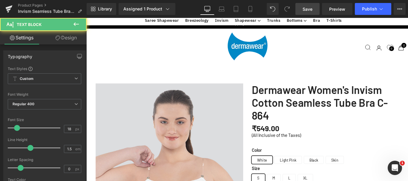
drag, startPoint x: 324, startPoint y: 169, endPoint x: 386, endPoint y: 22, distance: 159.4
copy p "Prevents rolling or shifting or digging inn the skin , keeping the bra in place…"
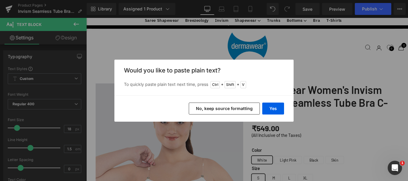
click at [240, 108] on button "No, keep source formatting" at bounding box center [224, 109] width 71 height 12
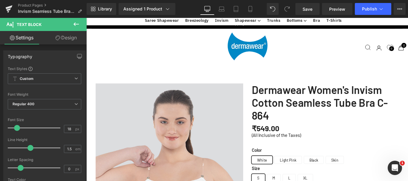
scroll to position [621, 0]
click at [306, 10] on span "Save" at bounding box center [308, 9] width 10 height 6
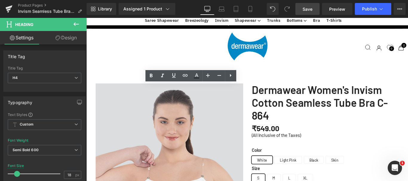
drag, startPoint x: 189, startPoint y: 98, endPoint x: 201, endPoint y: 98, distance: 12.0
drag, startPoint x: 207, startPoint y: 98, endPoint x: 216, endPoint y: 98, distance: 9.6
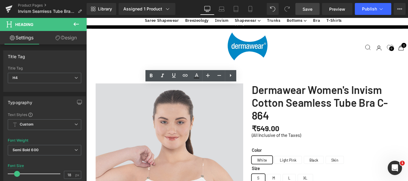
drag, startPoint x: 216, startPoint y: 98, endPoint x: 177, endPoint y: 98, distance: 38.9
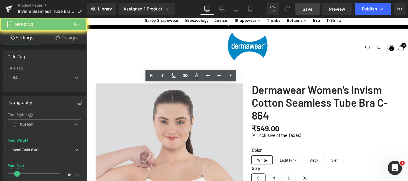
copy h4 "High Side & Back Coverage"
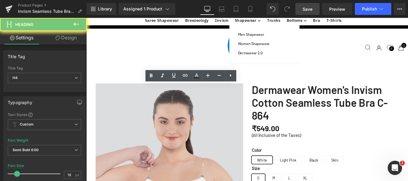
copy h4 "High Side & Back Coverage"
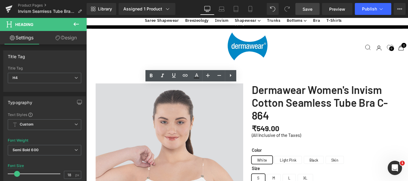
drag, startPoint x: 165, startPoint y: 27, endPoint x: 175, endPoint y: 97, distance: 70.7
paste div
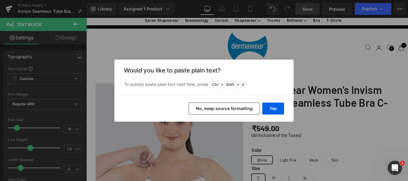
click at [217, 106] on button "No, keep source formatting" at bounding box center [224, 109] width 71 height 12
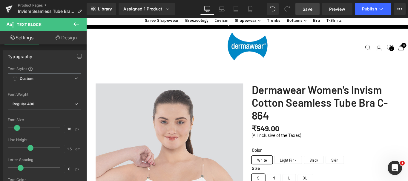
drag, startPoint x: 147, startPoint y: 114, endPoint x: 311, endPoint y: 113, distance: 163.9
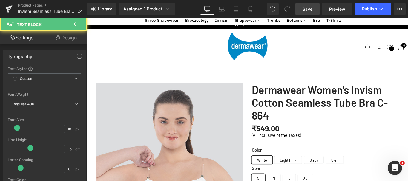
drag, startPoint x: 208, startPoint y: 114, endPoint x: 219, endPoint y: 114, distance: 11.4
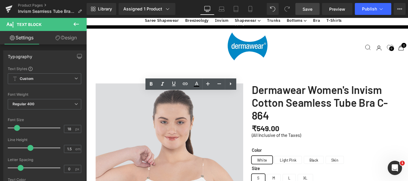
copy p "No side bulges, offers smooth coverage for flattering silhouette and hook ensur…"
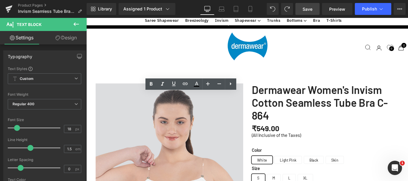
copy p "No side bulges, offers smooth coverage for flattering silhouette and hook ensur…"
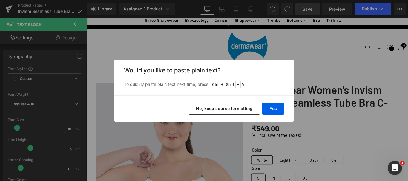
click at [242, 108] on button "No, keep source formatting" at bounding box center [224, 109] width 71 height 12
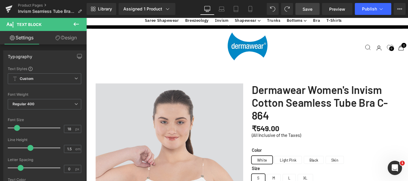
scroll to position [621, 0]
click at [311, 11] on span "Save" at bounding box center [308, 9] width 10 height 6
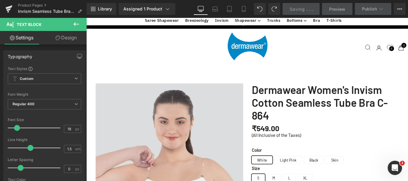
click at [305, 10] on span "Saving" at bounding box center [297, 9] width 15 height 5
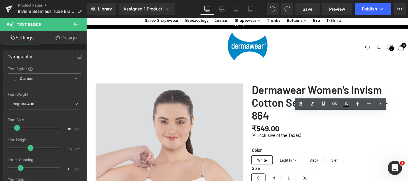
drag, startPoint x: 421, startPoint y: 137, endPoint x: 331, endPoint y: 129, distance: 90.4
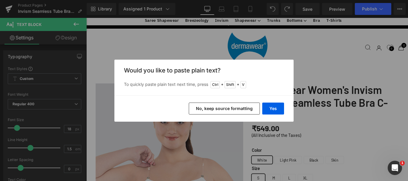
click at [237, 110] on button "No, keep source formatting" at bounding box center [224, 109] width 71 height 12
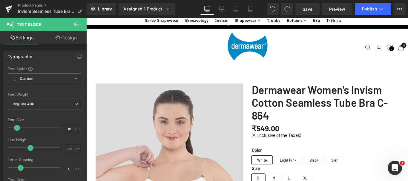
click at [307, 5] on link "Save" at bounding box center [308, 9] width 24 height 12
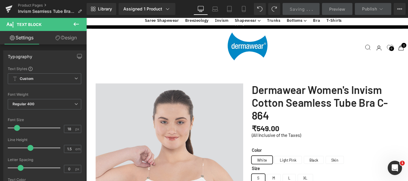
scroll to position [262, 0]
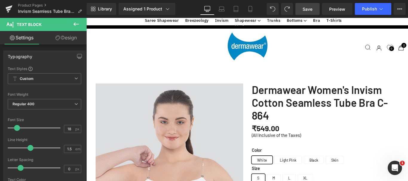
click at [312, 8] on span "Save" at bounding box center [308, 9] width 10 height 6
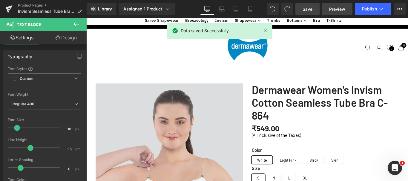
click at [334, 7] on span "Preview" at bounding box center [338, 9] width 16 height 6
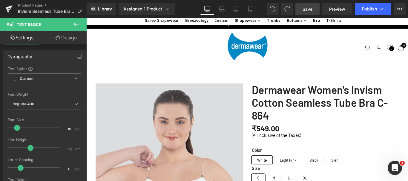
scroll to position [710, 0]
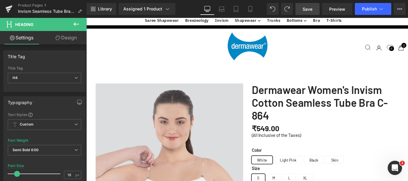
drag, startPoint x: 181, startPoint y: 98, endPoint x: 158, endPoint y: 98, distance: 22.4
click at [86, 18] on span "secure," at bounding box center [86, 18] width 0 height 0
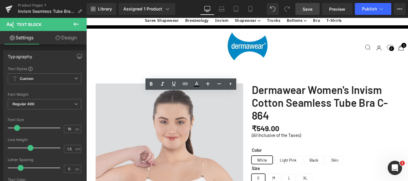
drag, startPoint x: 164, startPoint y: 106, endPoint x: 191, endPoint y: 106, distance: 26.6
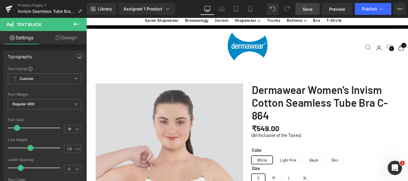
click at [86, 18] on span "sleek" at bounding box center [86, 18] width 0 height 0
drag, startPoint x: 189, startPoint y: 106, endPoint x: 199, endPoint y: 106, distance: 9.6
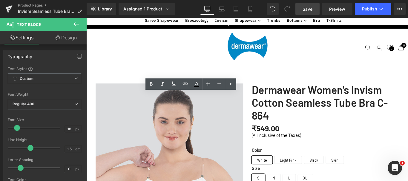
copy p "Prevents side bulges for a sleek look, with a hook closure for a secure, adjust…"
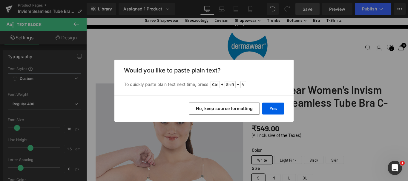
click at [216, 112] on button "No, keep source formatting" at bounding box center [224, 109] width 71 height 12
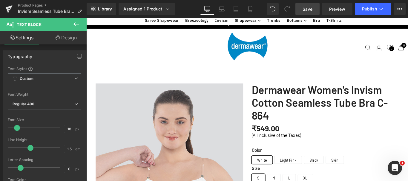
drag, startPoint x: 167, startPoint y: 106, endPoint x: 185, endPoint y: 107, distance: 18.2
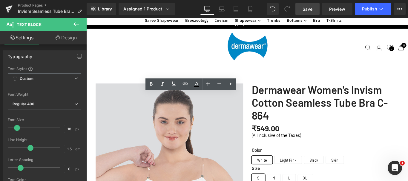
drag, startPoint x: 187, startPoint y: 106, endPoint x: 209, endPoint y: 107, distance: 21.9
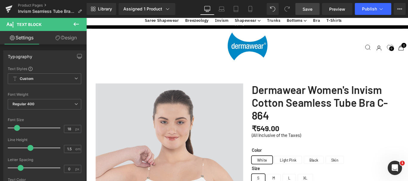
drag, startPoint x: 177, startPoint y: 114, endPoint x: 200, endPoint y: 113, distance: 23.1
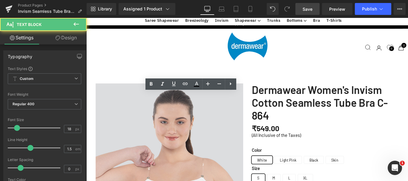
drag, startPoint x: 193, startPoint y: 114, endPoint x: 225, endPoint y: 115, distance: 32.9
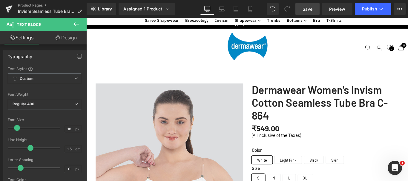
click at [309, 7] on span "Save" at bounding box center [308, 9] width 10 height 6
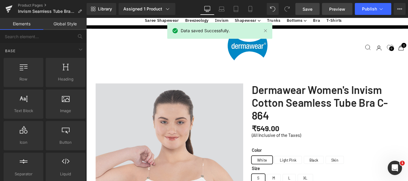
click at [331, 6] on span "Preview" at bounding box center [338, 9] width 16 height 6
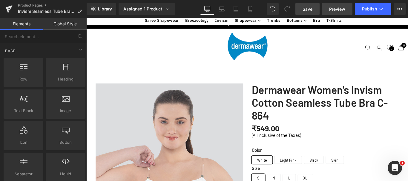
click at [337, 10] on span "Preview" at bounding box center [338, 9] width 16 height 6
click at [307, 8] on span "Save" at bounding box center [308, 9] width 10 height 6
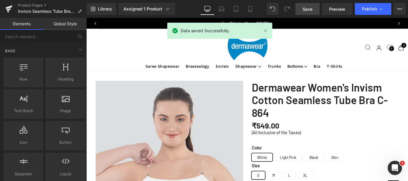
scroll to position [0, 0]
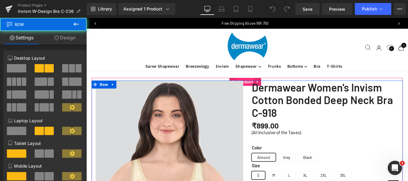
click at [265, 86] on span "Product" at bounding box center [265, 90] width 20 height 9
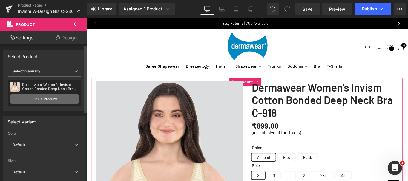
click at [39, 100] on link "Pick a Product" at bounding box center [44, 99] width 69 height 10
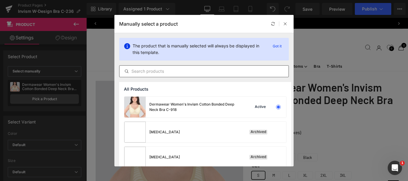
click at [155, 74] on input "text" at bounding box center [204, 71] width 169 height 7
paste input "W-Design Bra C-236"
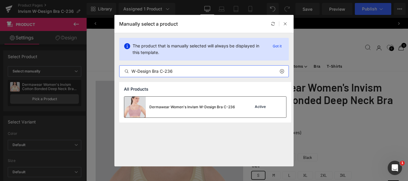
type input "W-Design Bra C-236"
drag, startPoint x: 220, startPoint y: 109, endPoint x: 327, endPoint y: 57, distance: 119.2
click at [220, 109] on div "Dermawear Women's Invism W-Design Bra C-236" at bounding box center [193, 107] width 86 height 5
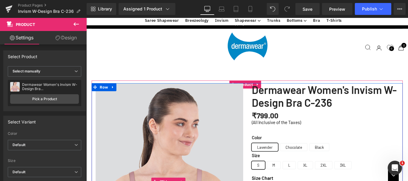
scroll to position [209, 0]
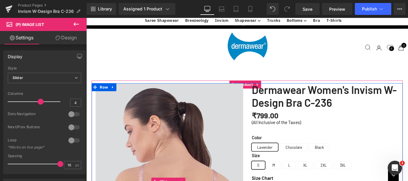
scroll to position [179, 0]
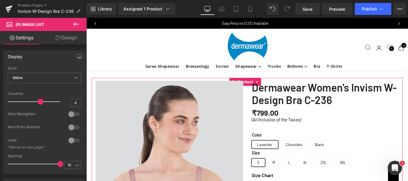
scroll to position [30, 0]
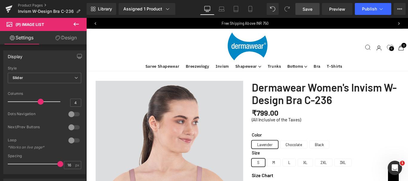
click at [307, 11] on span "Save" at bounding box center [308, 9] width 10 height 6
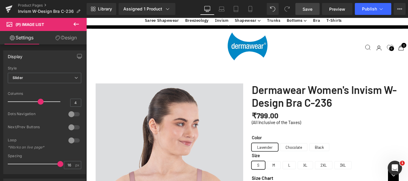
scroll to position [777, 0]
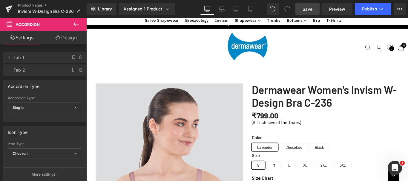
click at [307, 8] on span "Save" at bounding box center [308, 9] width 10 height 6
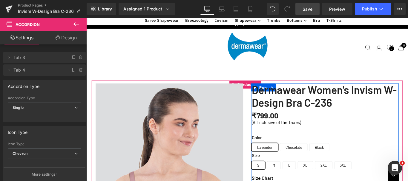
scroll to position [299, 0]
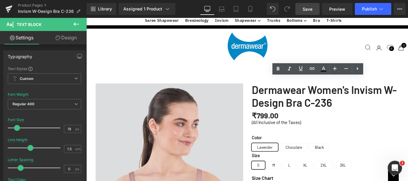
scroll to position [269, 0]
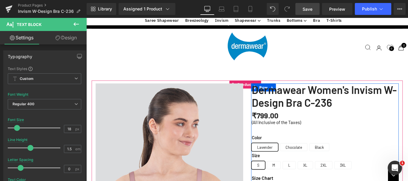
drag, startPoint x: 306, startPoint y: 89, endPoint x: 271, endPoint y: 88, distance: 34.7
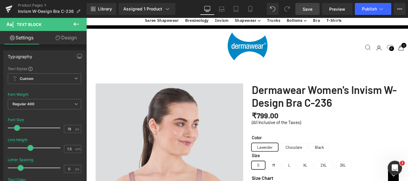
drag, startPoint x: 345, startPoint y: 147, endPoint x: 271, endPoint y: 145, distance: 74.5
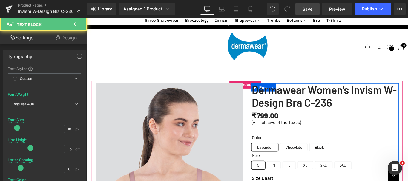
drag, startPoint x: 275, startPoint y: 57, endPoint x: 293, endPoint y: 58, distance: 17.3
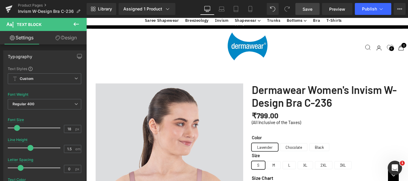
drag, startPoint x: 272, startPoint y: 64, endPoint x: 414, endPoint y: 66, distance: 142.3
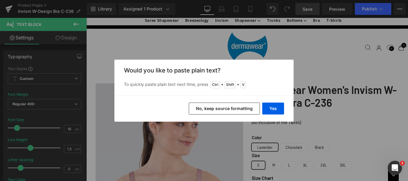
click at [228, 112] on button "No, keep source formatting" at bounding box center [224, 109] width 71 height 12
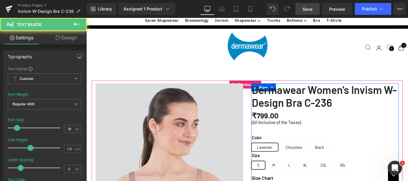
drag, startPoint x: 409, startPoint y: 65, endPoint x: 428, endPoint y: 65, distance: 19.4
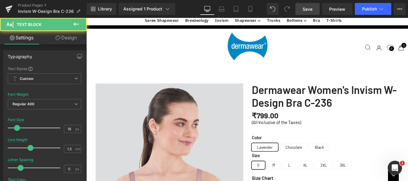
drag, startPoint x: 390, startPoint y: 65, endPoint x: 406, endPoint y: 65, distance: 16.4
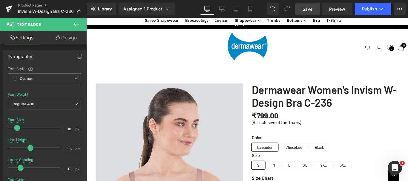
click at [306, 8] on span "Save" at bounding box center [308, 9] width 10 height 6
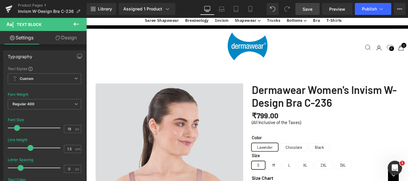
click at [310, 9] on span "Save" at bounding box center [308, 9] width 10 height 6
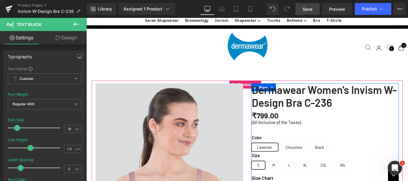
drag, startPoint x: 364, startPoint y: 77, endPoint x: 271, endPoint y: 77, distance: 93.3
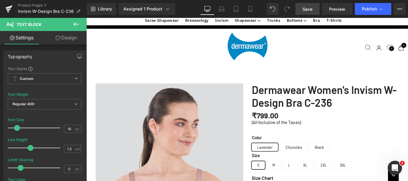
drag, startPoint x: 271, startPoint y: 85, endPoint x: 431, endPoint y: 86, distance: 159.7
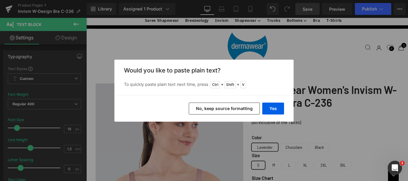
click at [218, 106] on button "No, keep source formatting" at bounding box center [224, 109] width 71 height 12
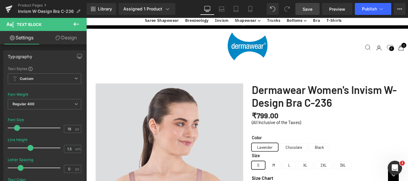
scroll to position [269, 0]
click at [304, 10] on span "Save" at bounding box center [308, 9] width 10 height 6
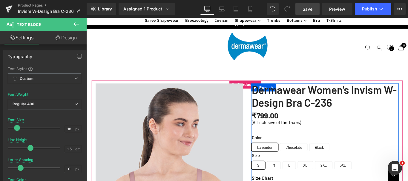
drag, startPoint x: 405, startPoint y: 113, endPoint x: 271, endPoint y: 113, distance: 134.3
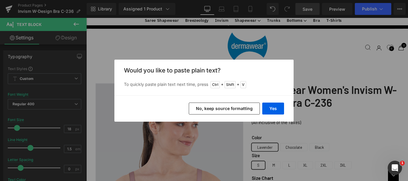
click at [239, 110] on button "No, keep source formatting" at bounding box center [224, 109] width 71 height 12
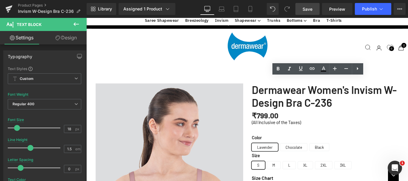
drag, startPoint x: 271, startPoint y: 127, endPoint x: 343, endPoint y: 125, distance: 72.7
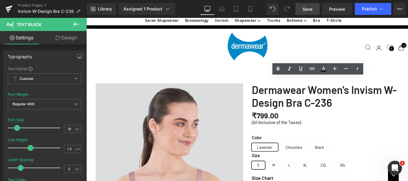
drag, startPoint x: 301, startPoint y: 138, endPoint x: 268, endPoint y: 133, distance: 33.6
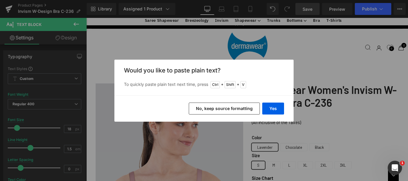
click at [231, 108] on button "No, keep source formatting" at bounding box center [224, 109] width 71 height 12
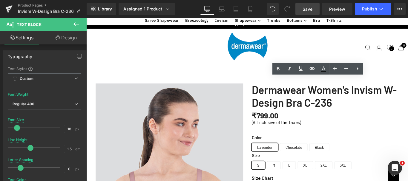
drag, startPoint x: 278, startPoint y: 139, endPoint x: 270, endPoint y: 133, distance: 10.0
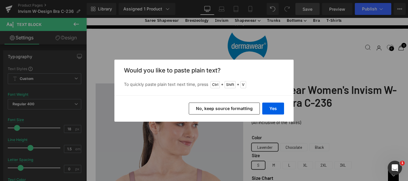
click at [248, 109] on button "No, keep source formatting" at bounding box center [224, 109] width 71 height 12
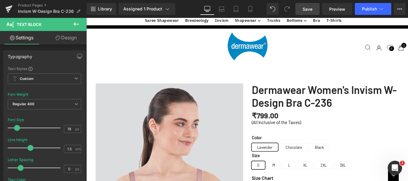
click at [309, 10] on span "Save" at bounding box center [308, 9] width 10 height 6
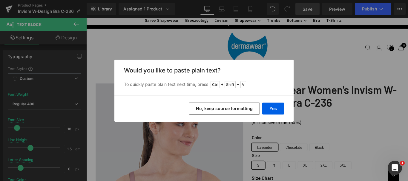
click at [245, 106] on button "No, keep source formatting" at bounding box center [224, 109] width 71 height 12
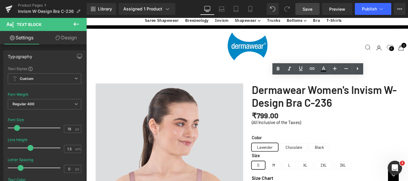
drag, startPoint x: 288, startPoint y: 162, endPoint x: 272, endPoint y: 155, distance: 17.6
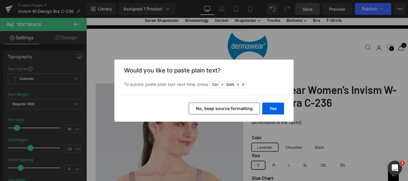
click at [243, 111] on button "No, keep source formatting" at bounding box center [224, 109] width 71 height 12
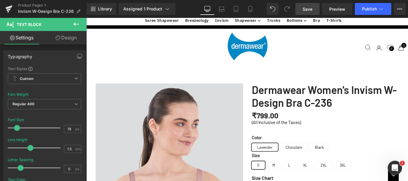
click at [310, 7] on span "Save" at bounding box center [308, 9] width 10 height 6
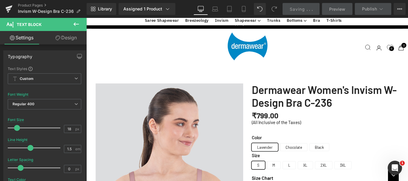
scroll to position [658, 0]
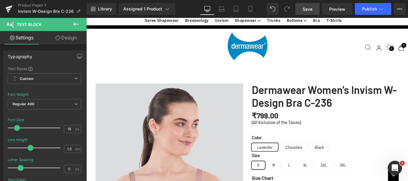
click at [309, 7] on span "Save" at bounding box center [308, 9] width 10 height 6
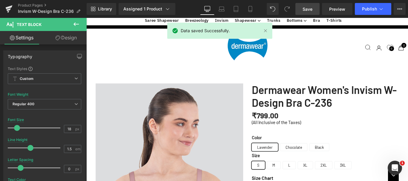
click at [306, 9] on span "Save" at bounding box center [308, 9] width 10 height 6
